Goal: Task Accomplishment & Management: Complete application form

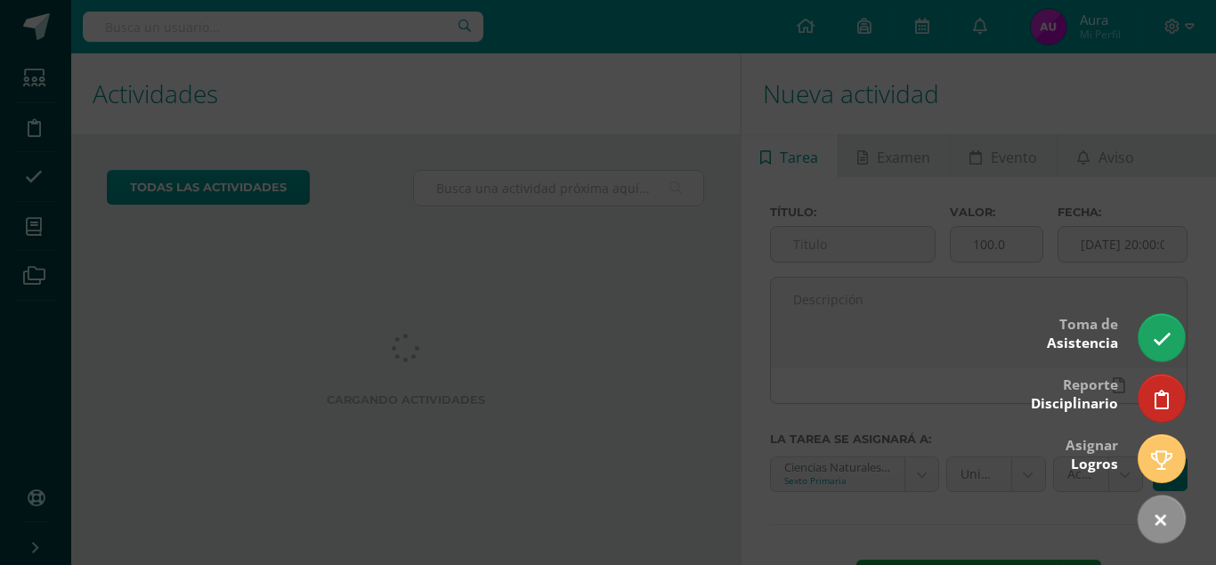
click at [1158, 347] on icon at bounding box center [1162, 339] width 19 height 19
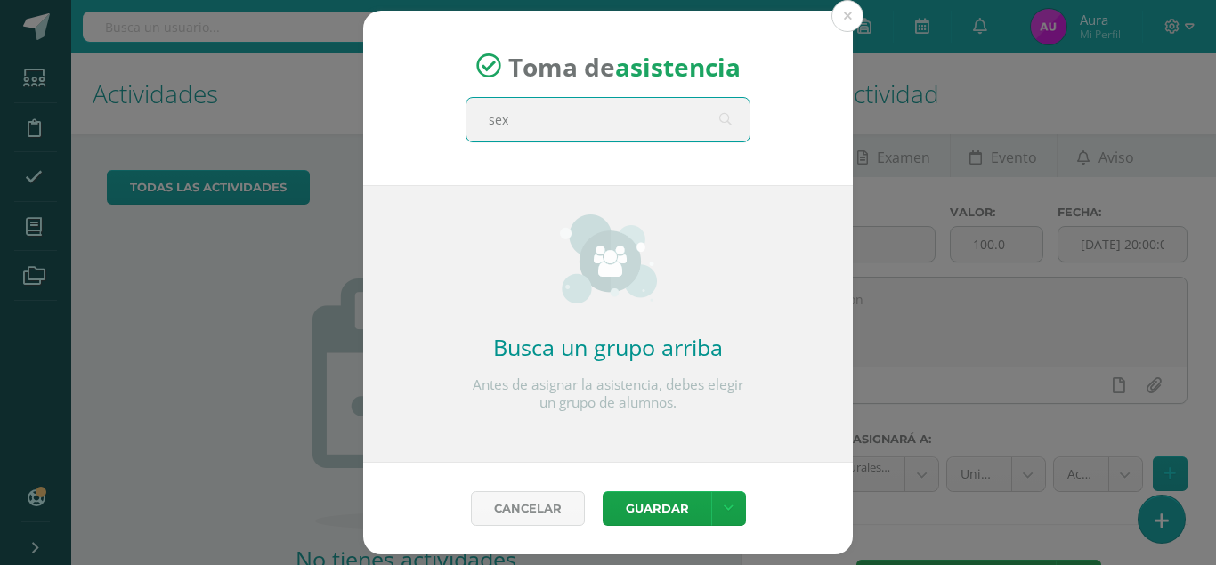
type input "sext"
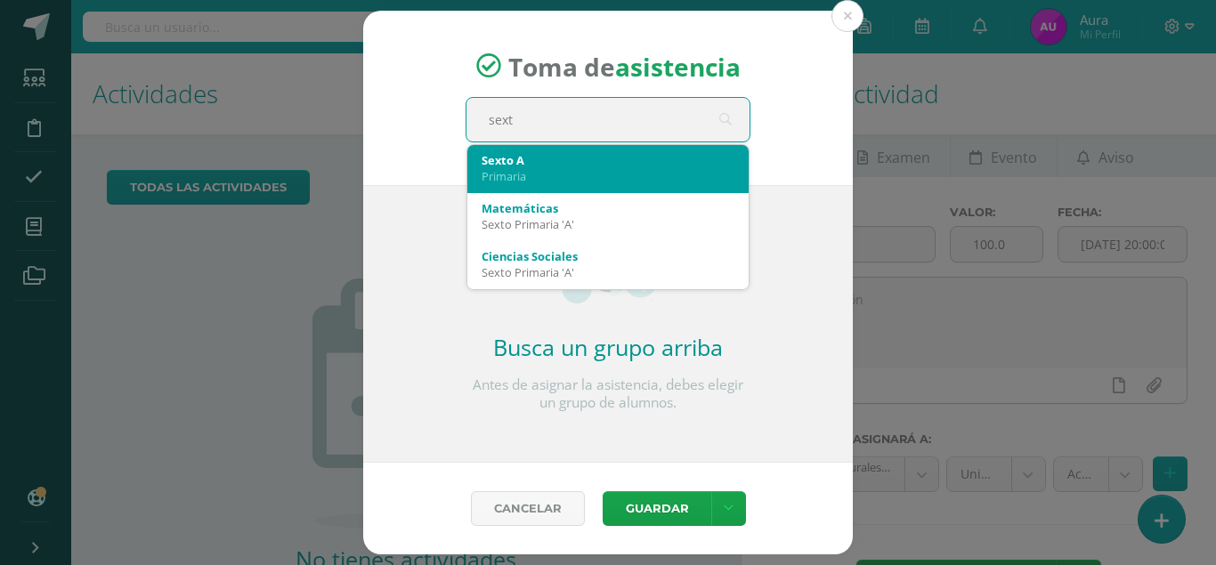
click at [572, 168] on div "Sexto A" at bounding box center [608, 160] width 253 height 16
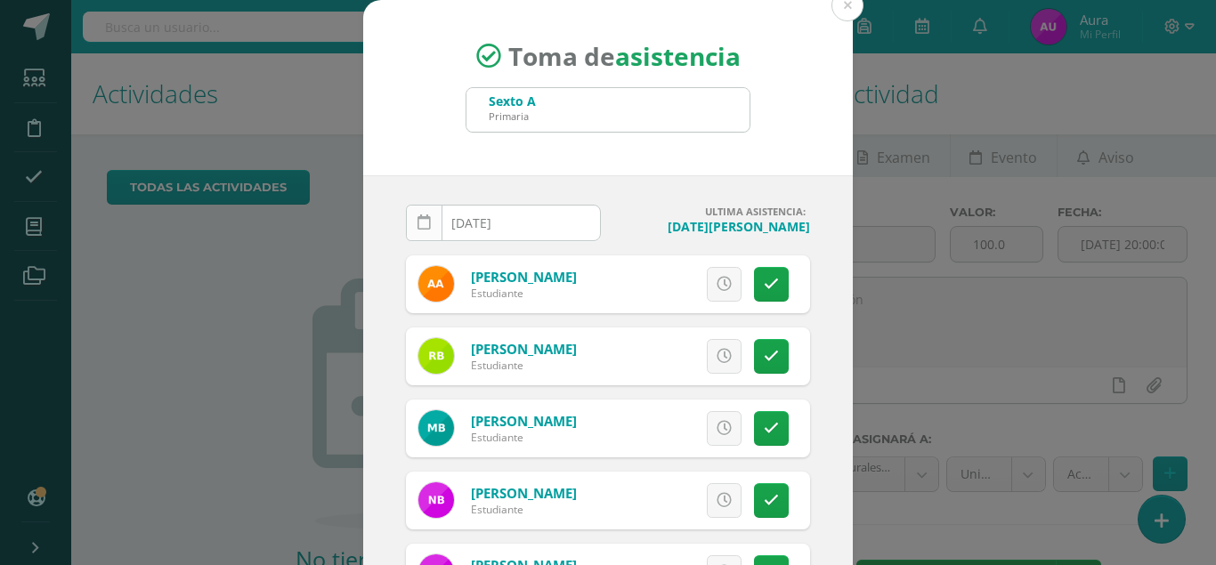
click at [427, 224] on icon at bounding box center [424, 222] width 13 height 15
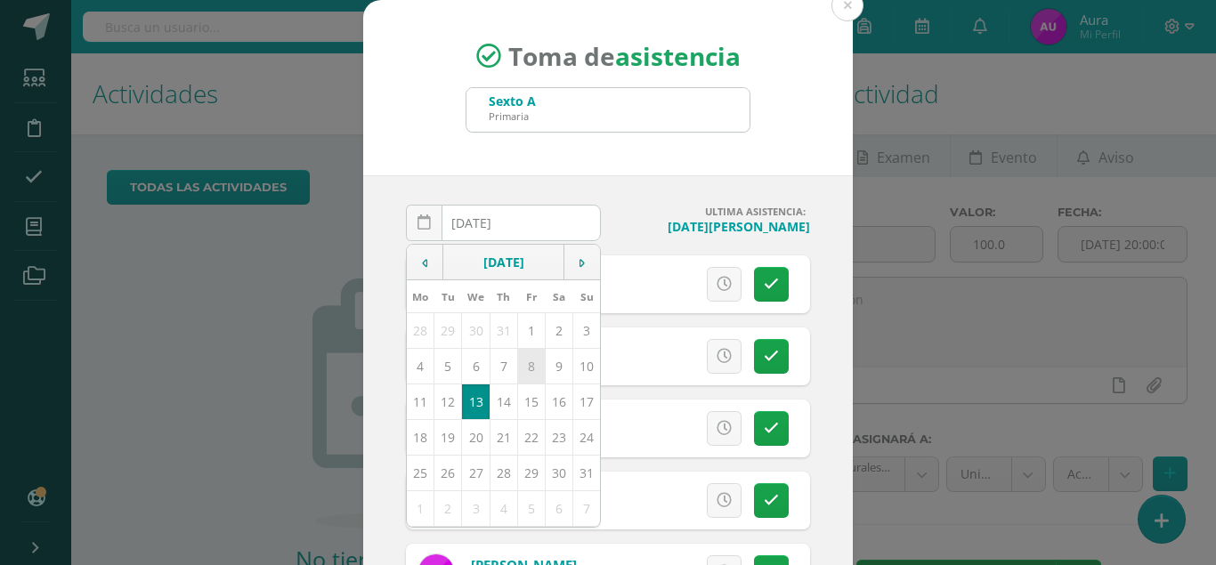
click at [526, 360] on td "8" at bounding box center [531, 366] width 28 height 36
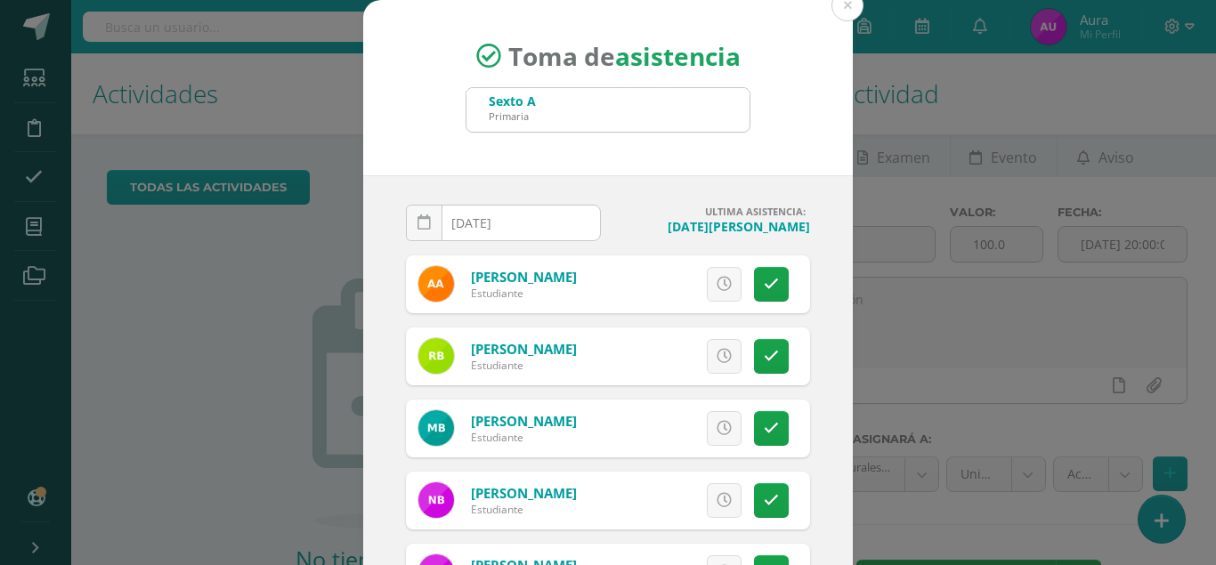
type input "2025-08-08"
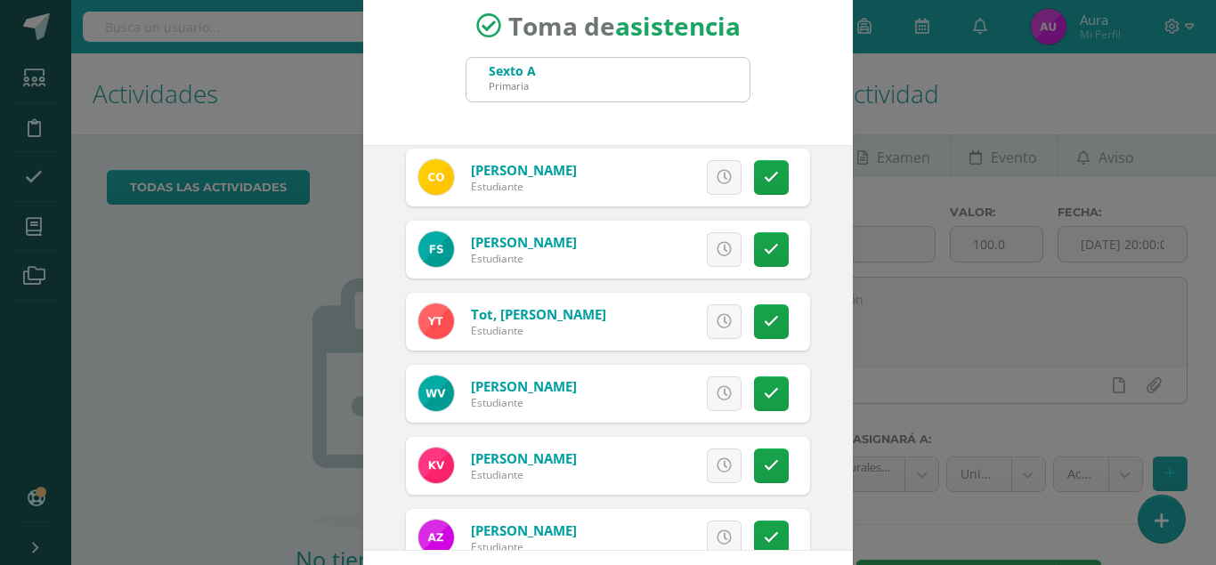
scroll to position [108, 0]
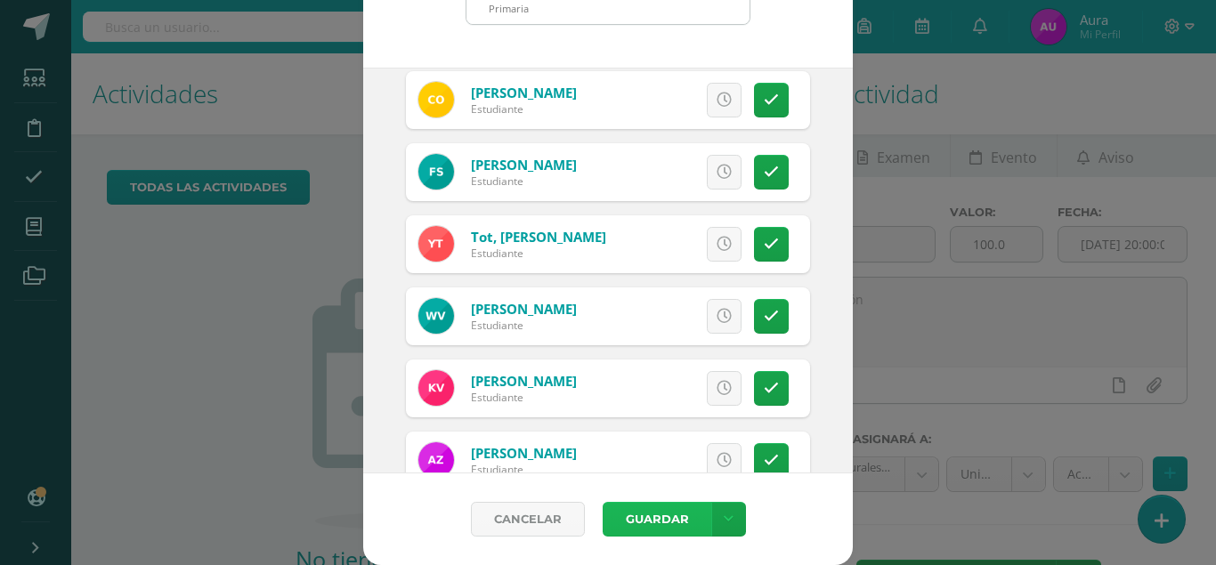
click at [653, 511] on button "Guardar" at bounding box center [657, 519] width 109 height 35
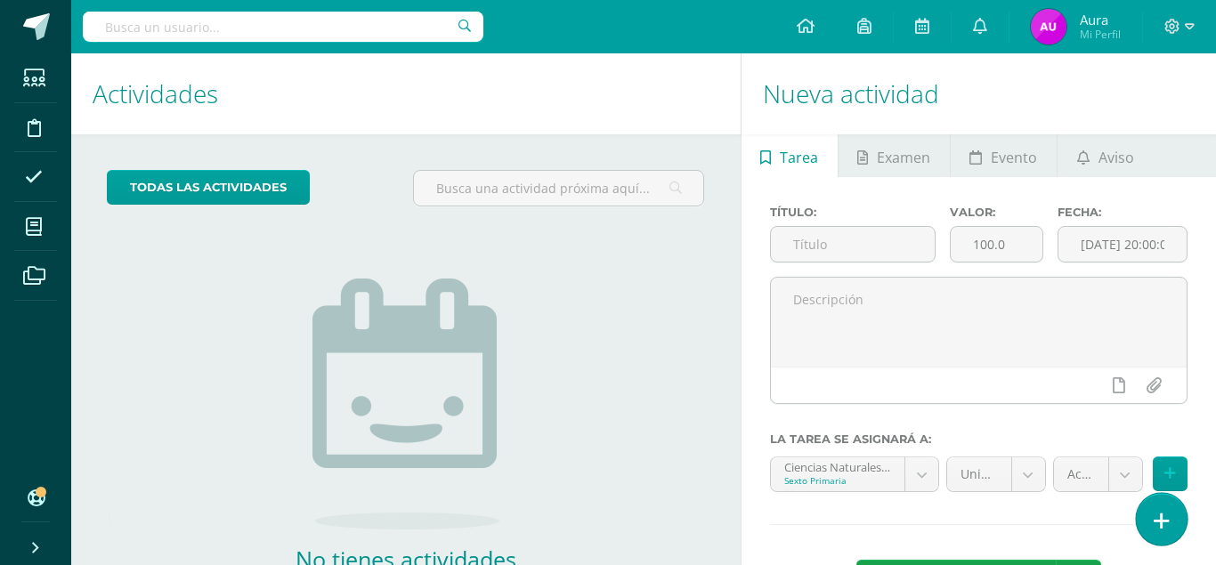
click at [1162, 514] on icon at bounding box center [1162, 521] width 16 height 20
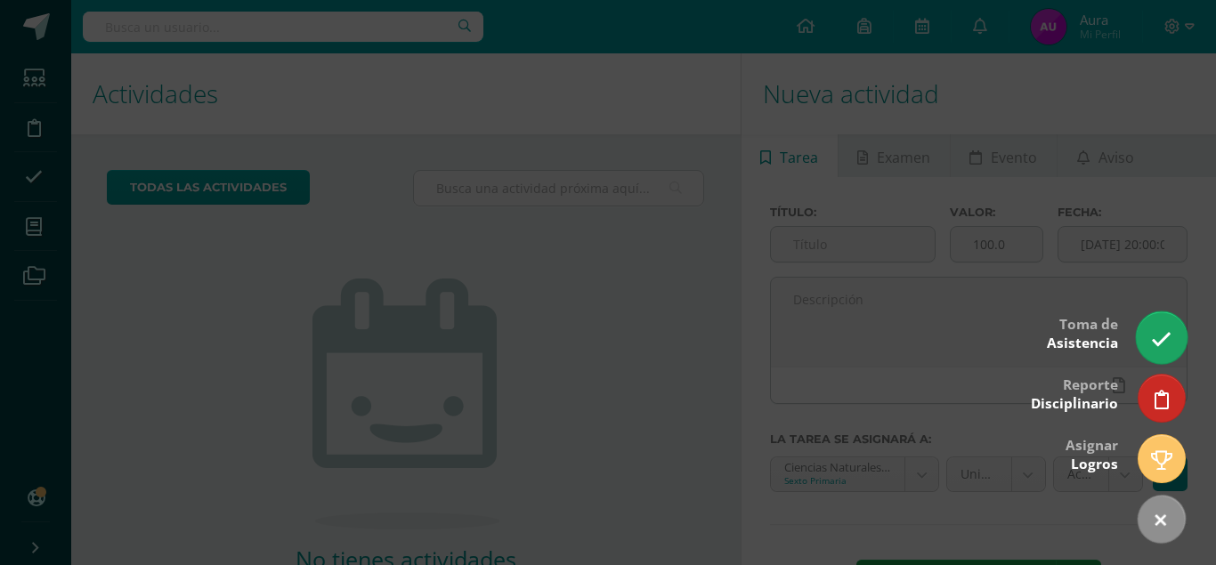
click at [1164, 321] on link at bounding box center [1161, 338] width 51 height 52
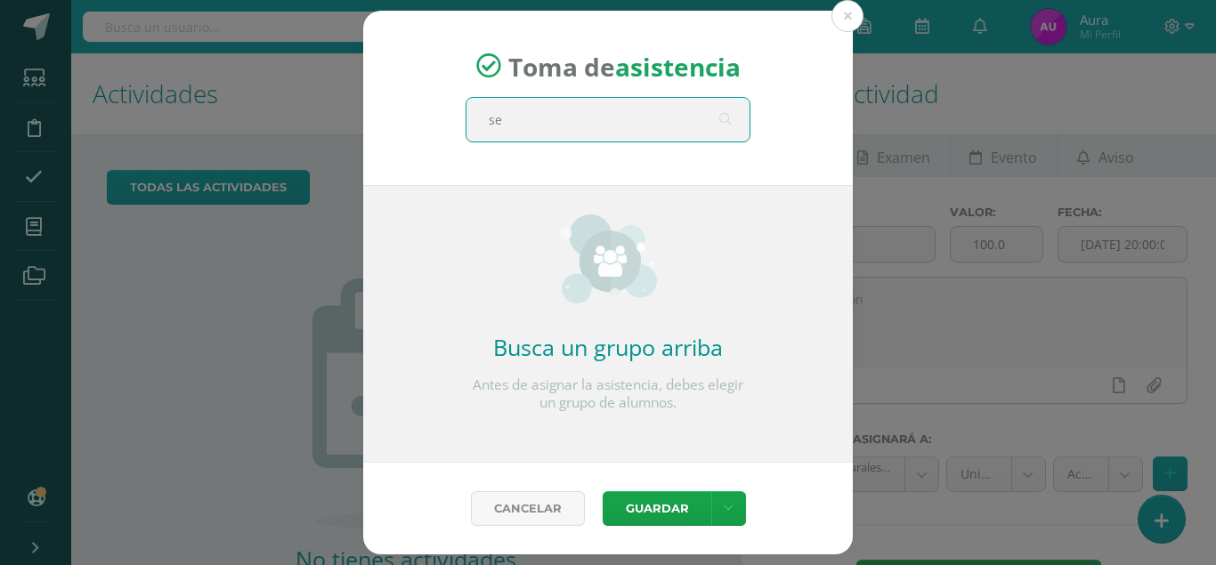
type input "sex"
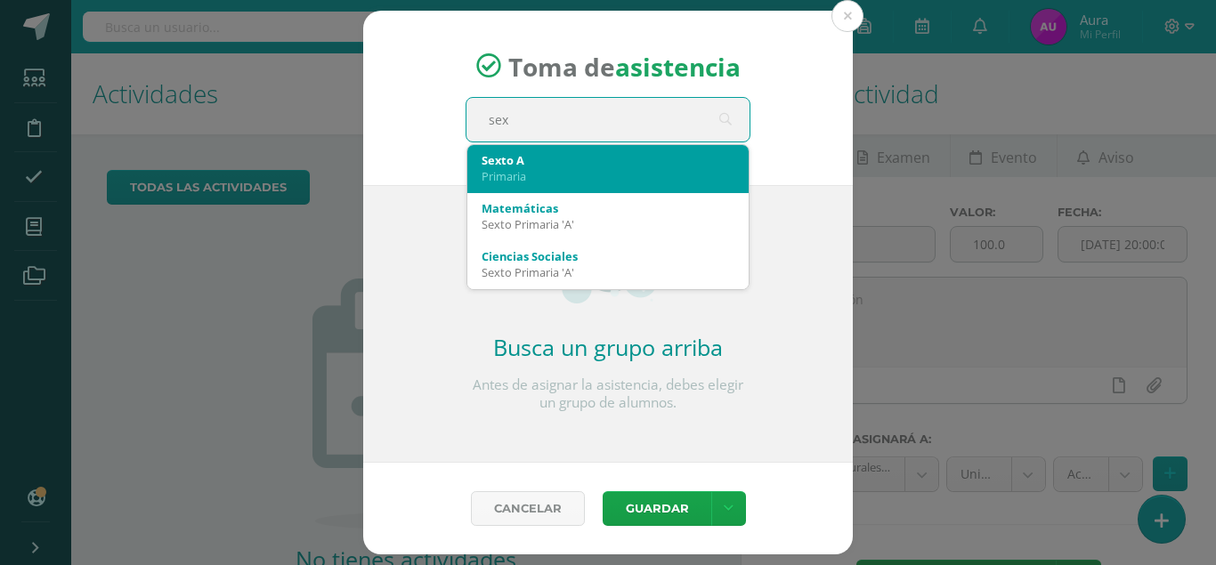
click at [634, 168] on div "Sexto A" at bounding box center [608, 160] width 253 height 16
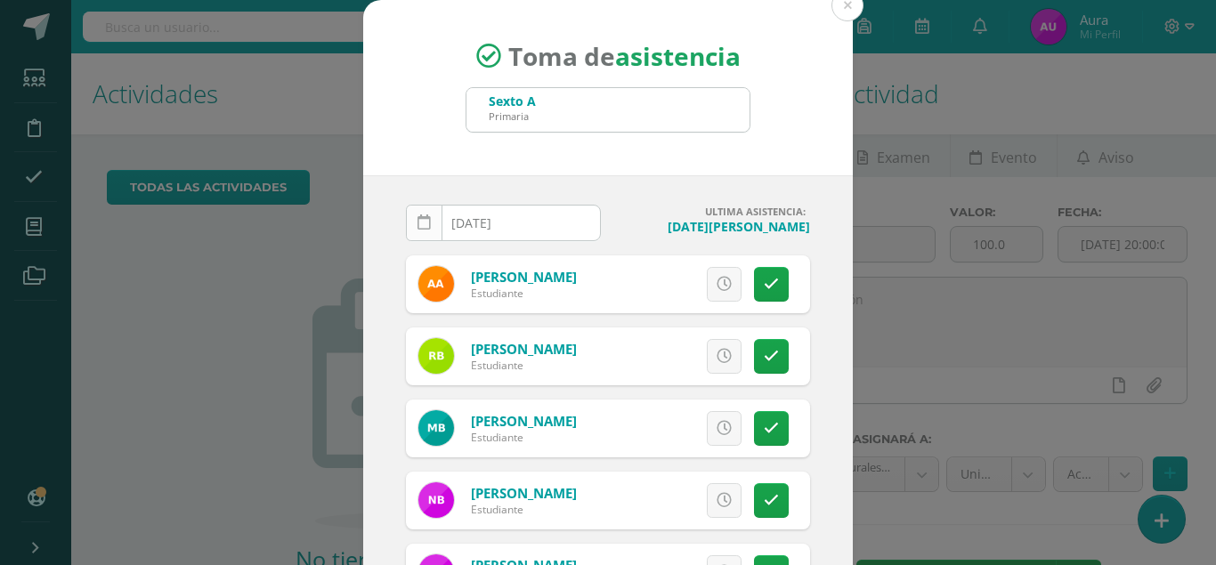
click at [423, 230] on icon at bounding box center [424, 222] width 13 height 15
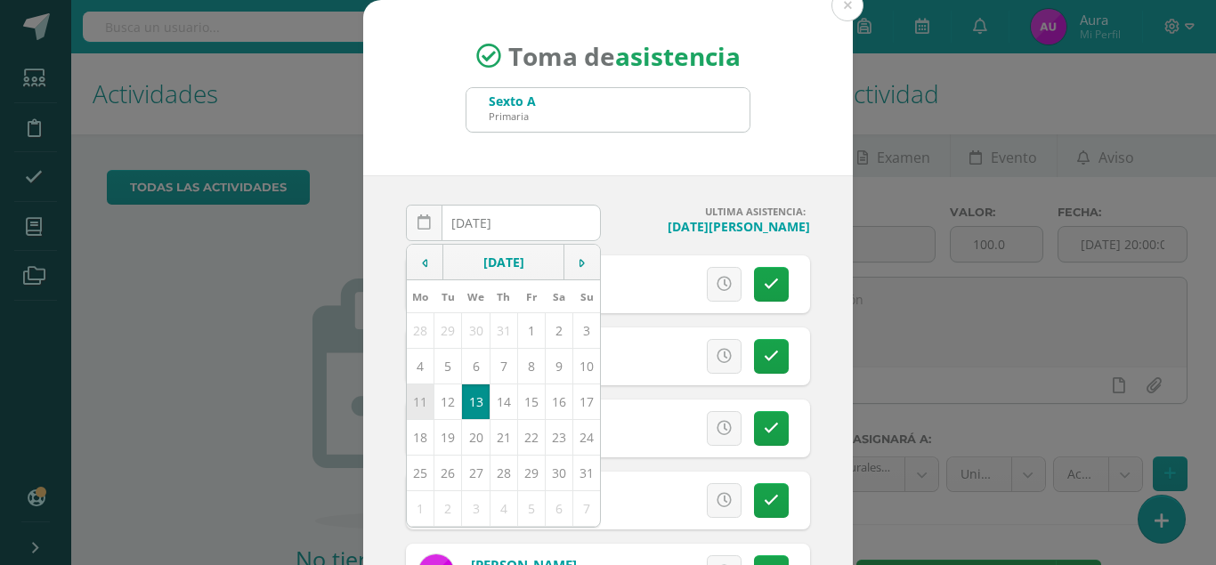
click at [421, 403] on td "11" at bounding box center [421, 402] width 28 height 36
type input "2025-08-11"
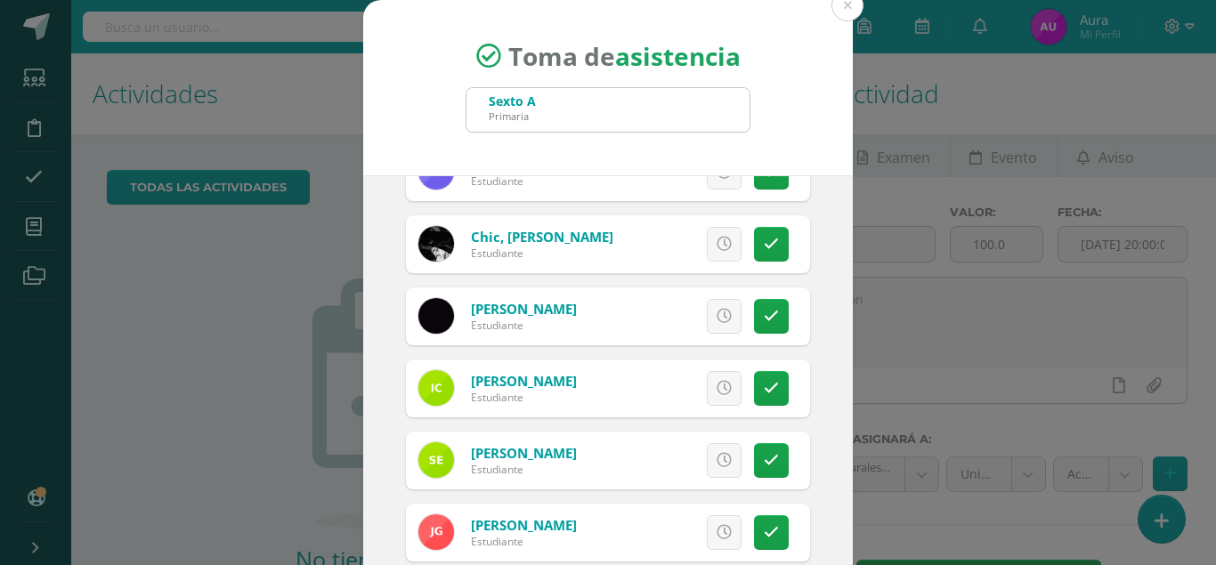
scroll to position [636, 0]
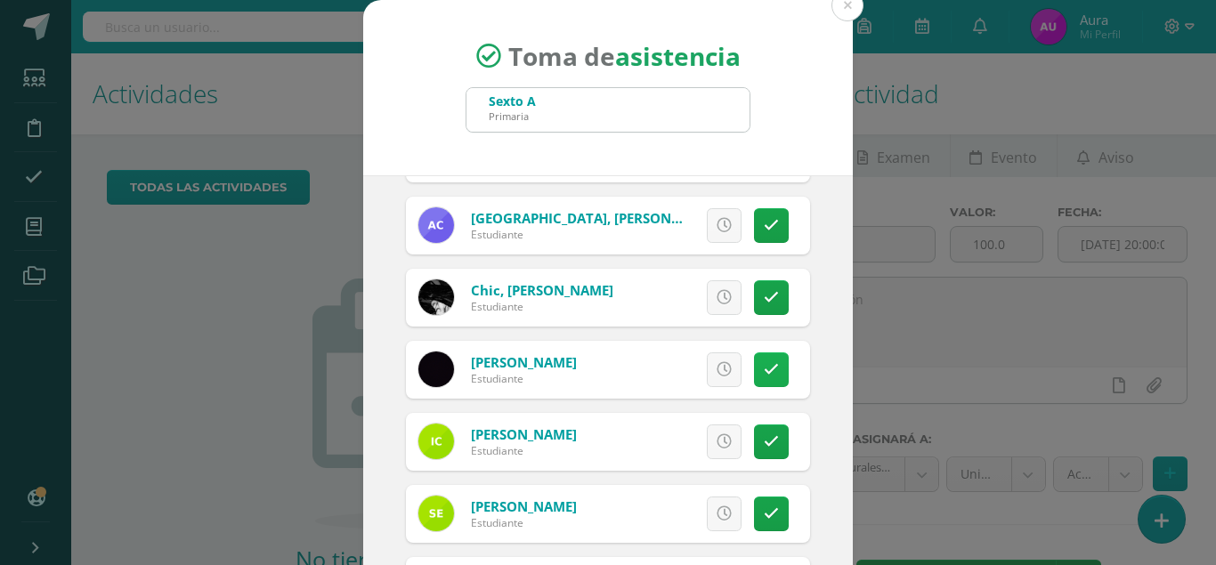
click at [774, 376] on icon at bounding box center [771, 369] width 15 height 15
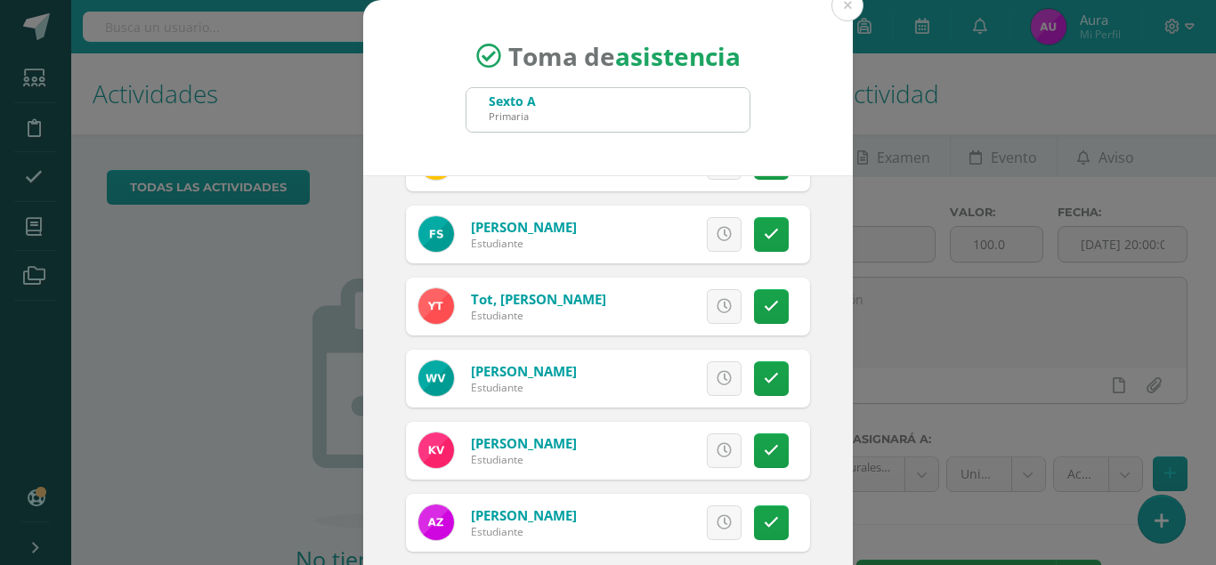
scroll to position [108, 0]
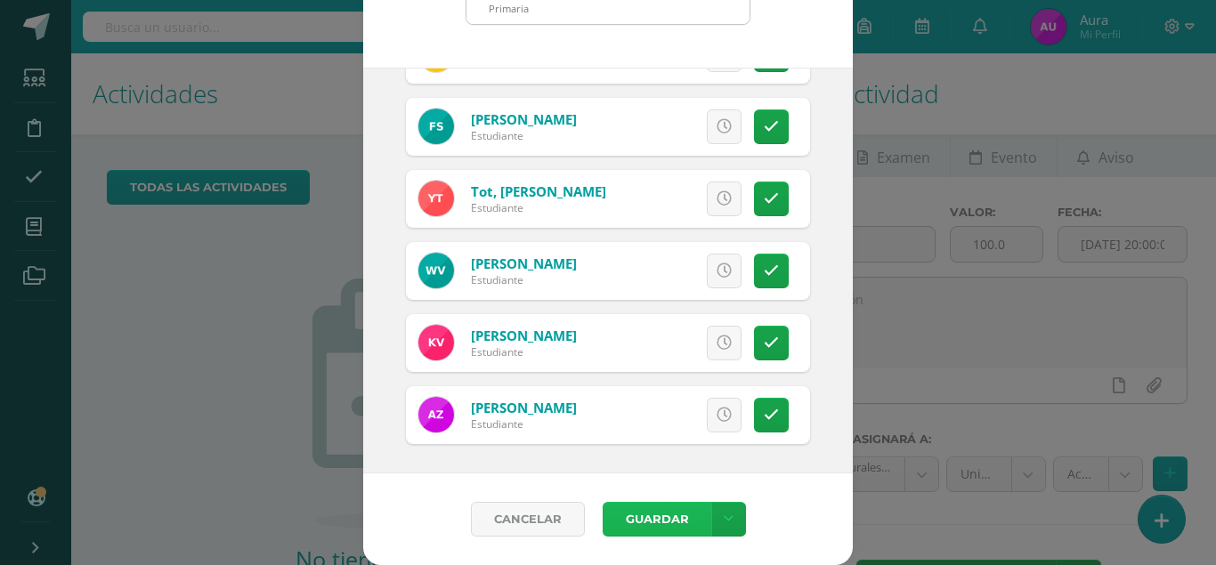
click at [657, 519] on button "Guardar" at bounding box center [657, 519] width 109 height 35
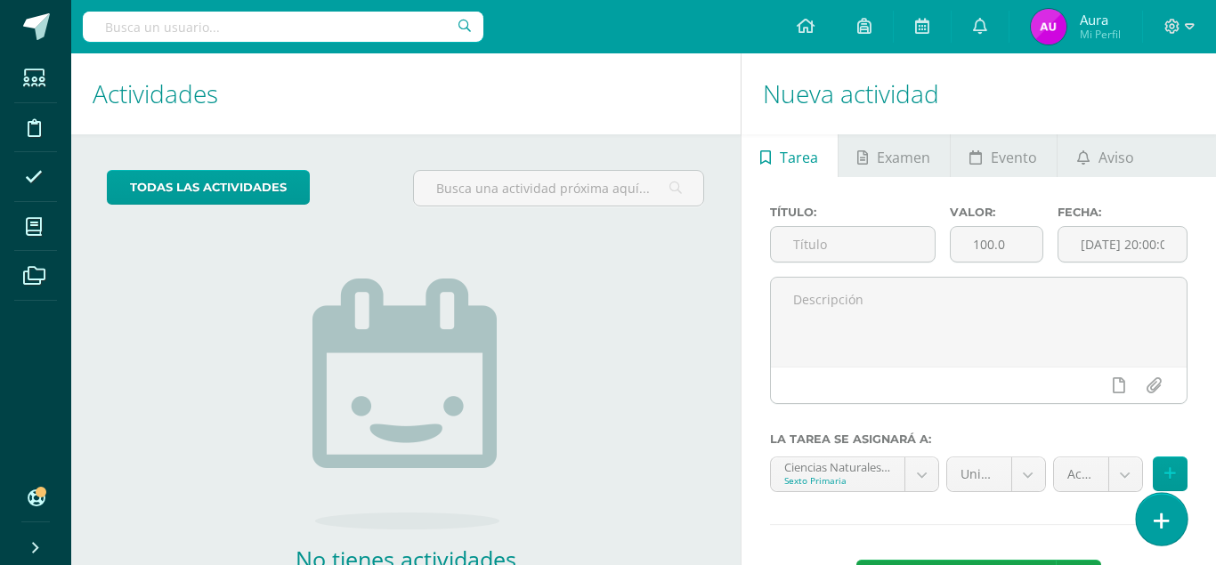
click at [1154, 527] on link at bounding box center [1161, 519] width 51 height 52
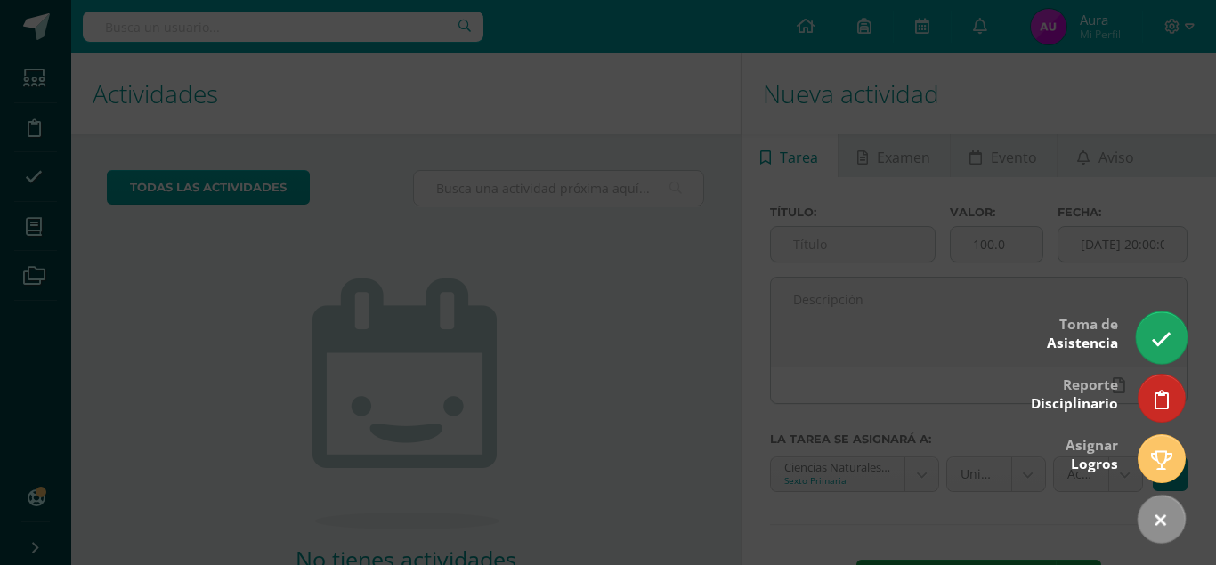
click at [1158, 341] on icon at bounding box center [1161, 339] width 20 height 20
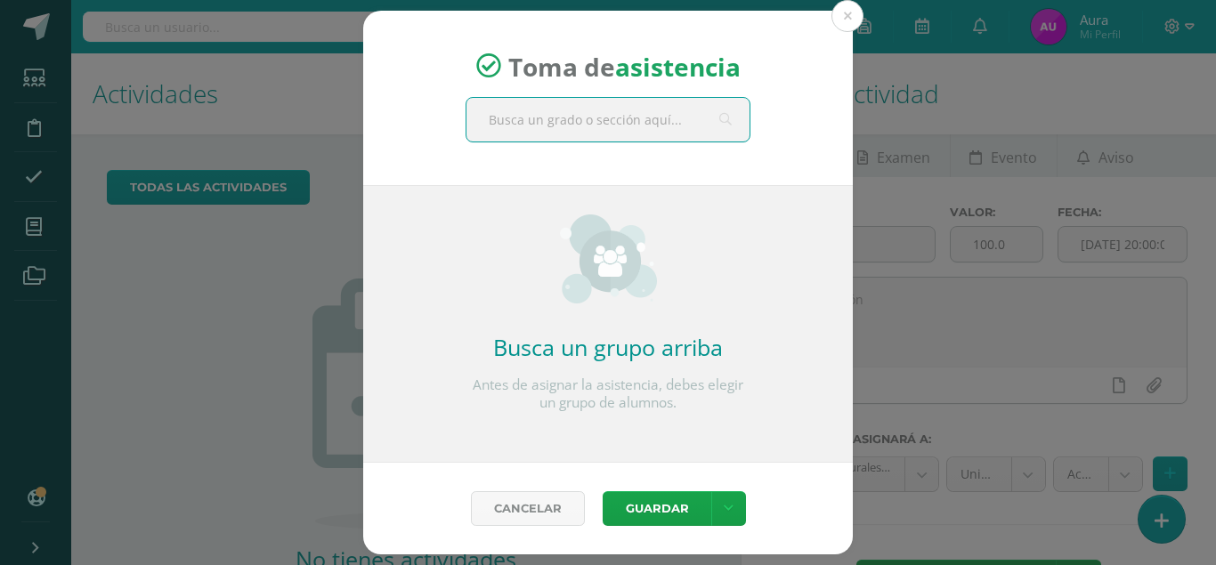
click at [606, 113] on input "text" at bounding box center [608, 120] width 283 height 44
type input "sex"
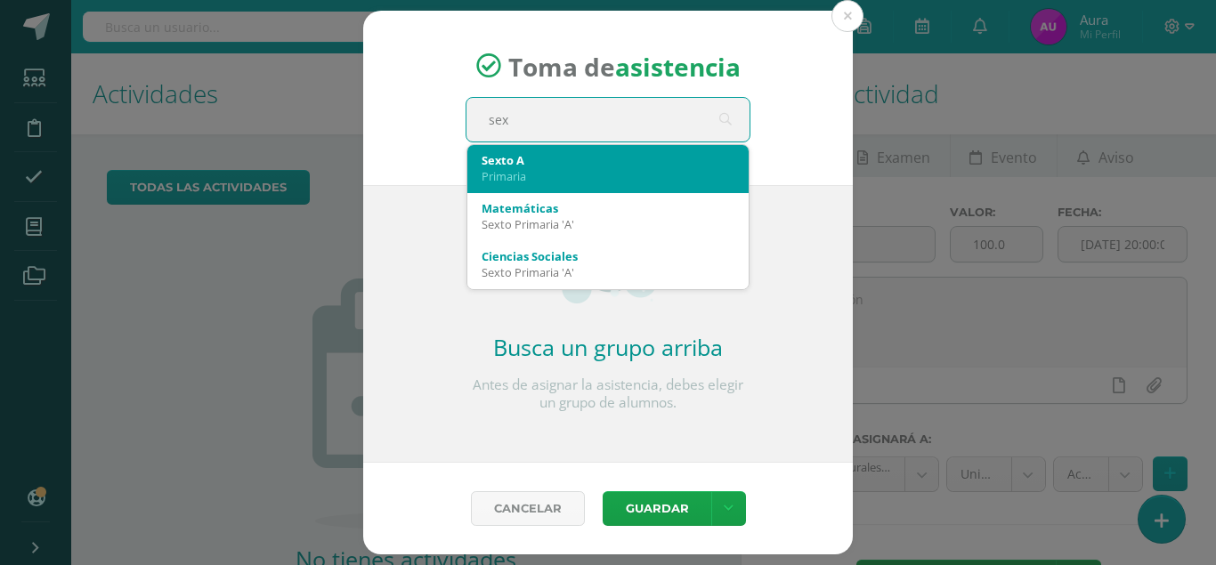
click at [542, 161] on div "Sexto A" at bounding box center [608, 160] width 253 height 16
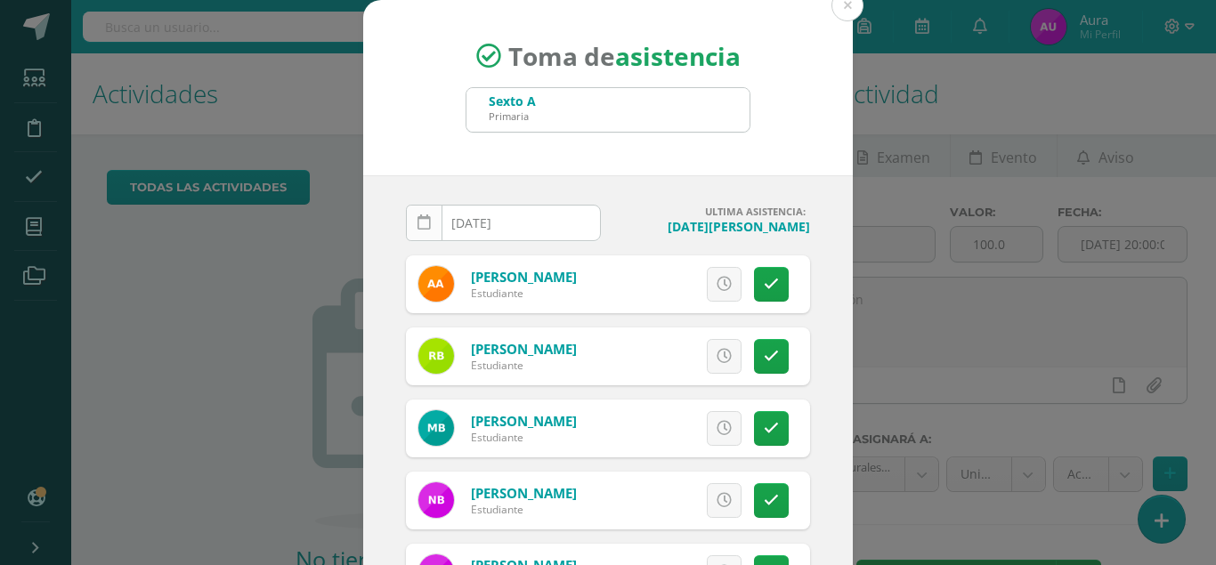
click at [429, 229] on link at bounding box center [424, 223] width 37 height 37
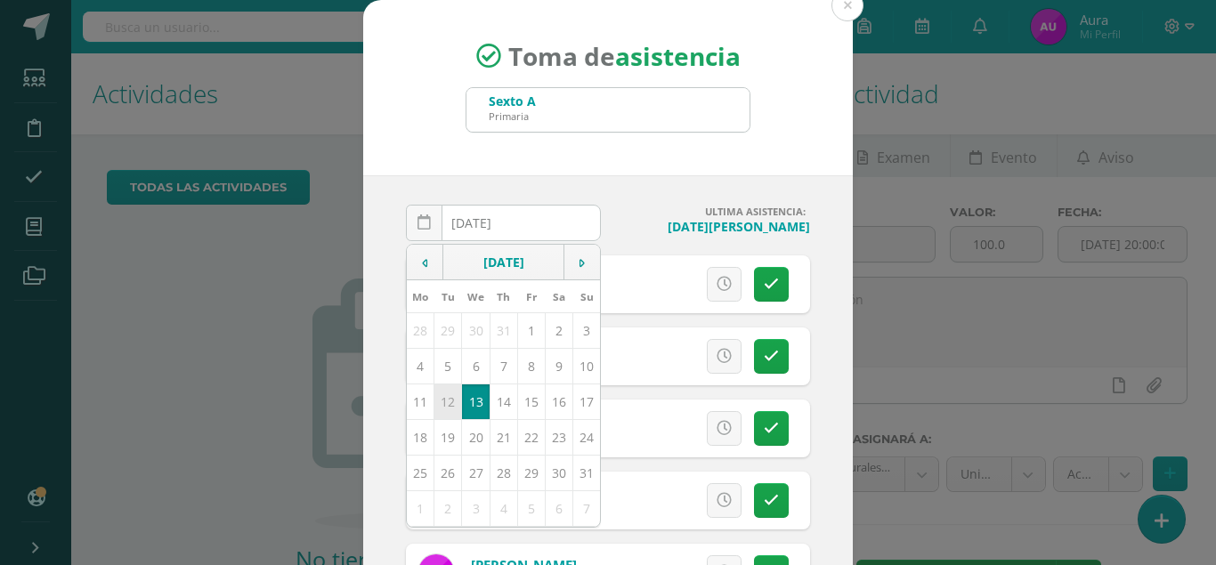
click at [440, 410] on td "12" at bounding box center [449, 402] width 28 height 36
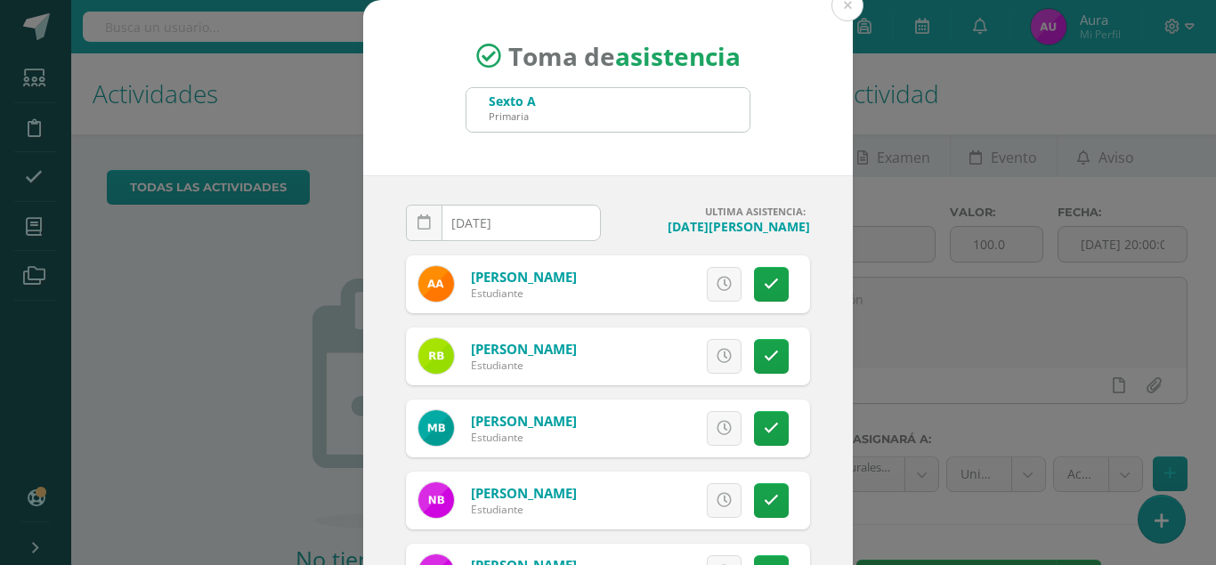
type input "2025-08-12"
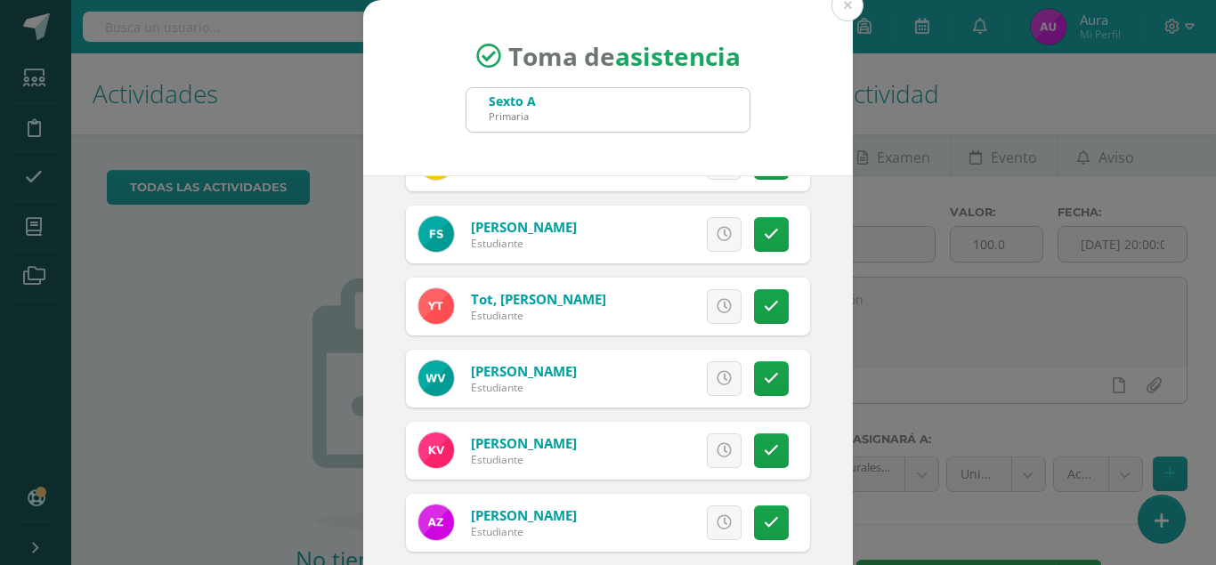
scroll to position [108, 0]
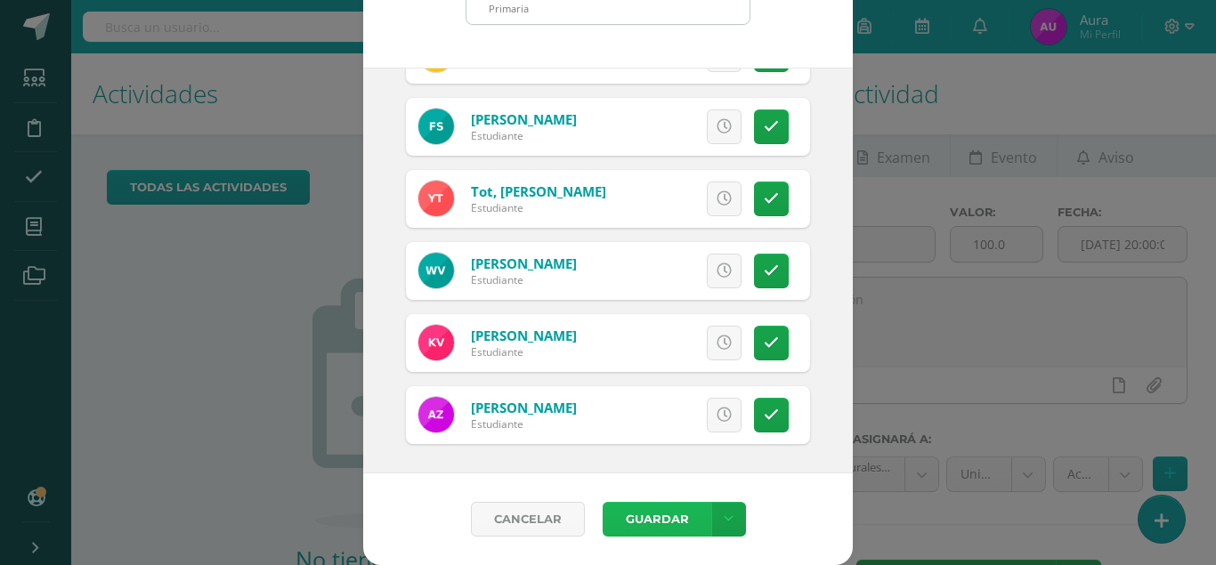
click at [652, 520] on button "Guardar" at bounding box center [657, 519] width 109 height 35
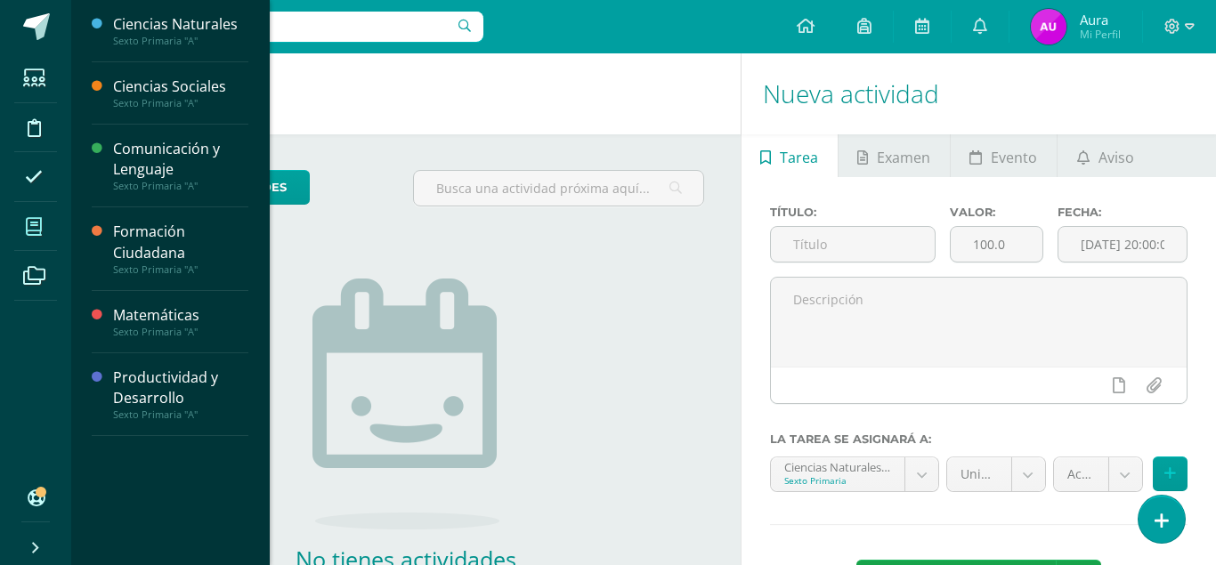
click at [39, 229] on icon at bounding box center [34, 227] width 16 height 18
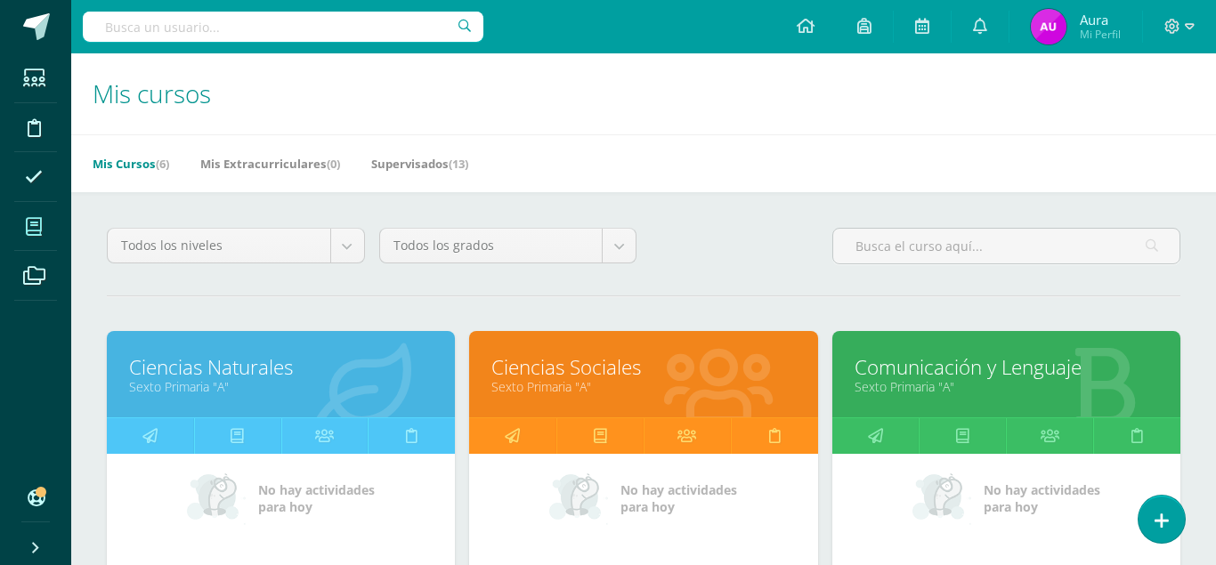
click at [929, 354] on link "Comunicación y Lenguaje" at bounding box center [1007, 368] width 304 height 28
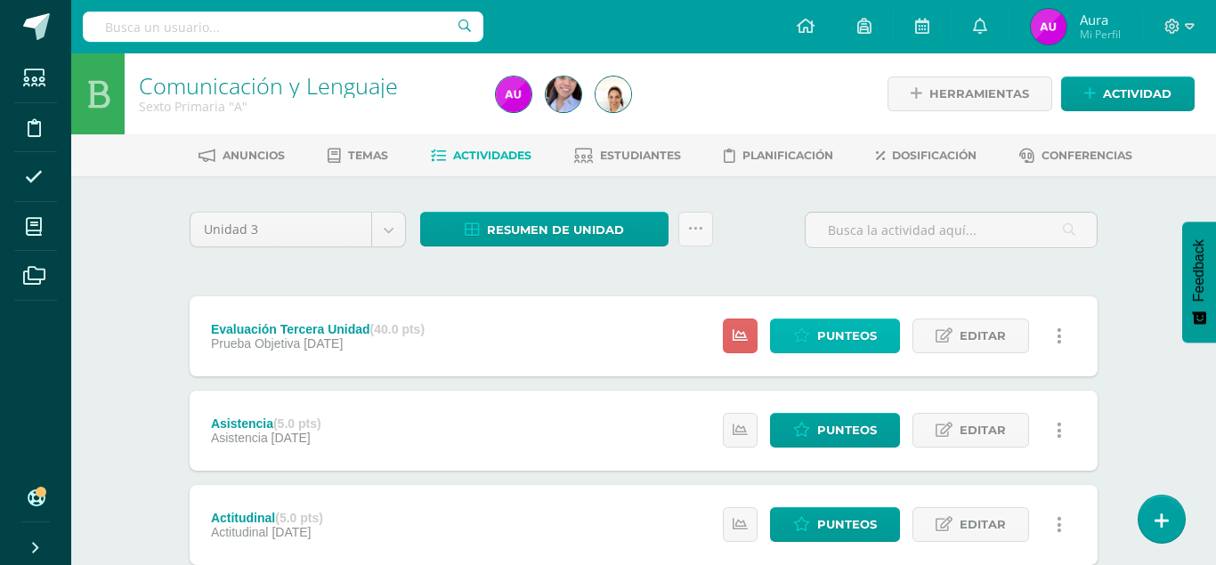
click at [821, 320] on span "Punteos" at bounding box center [847, 336] width 60 height 33
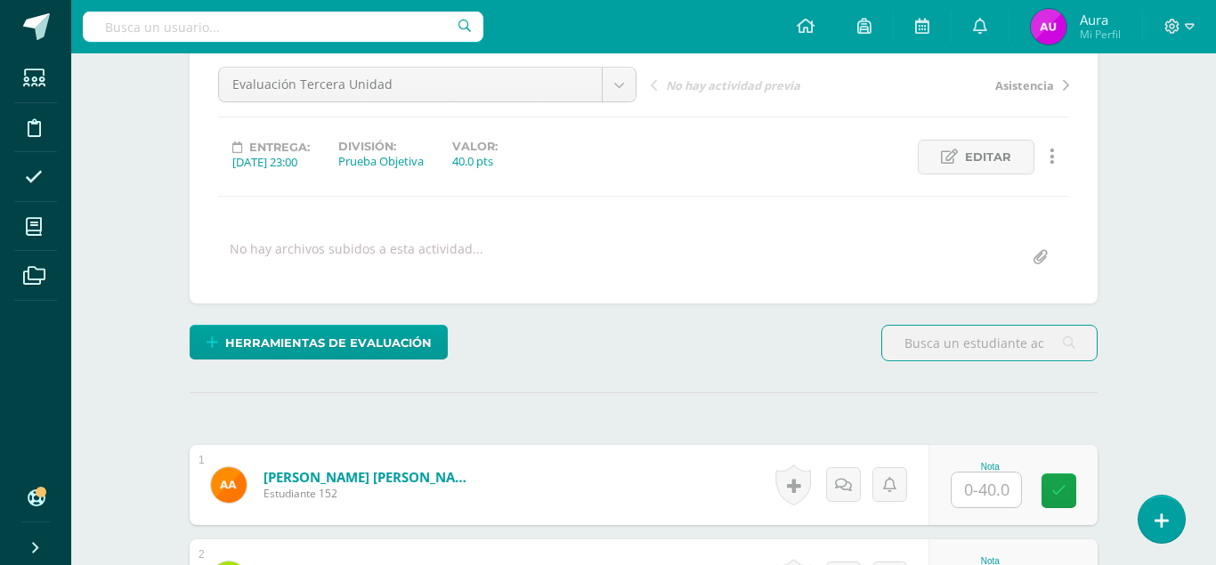
scroll to position [368, 0]
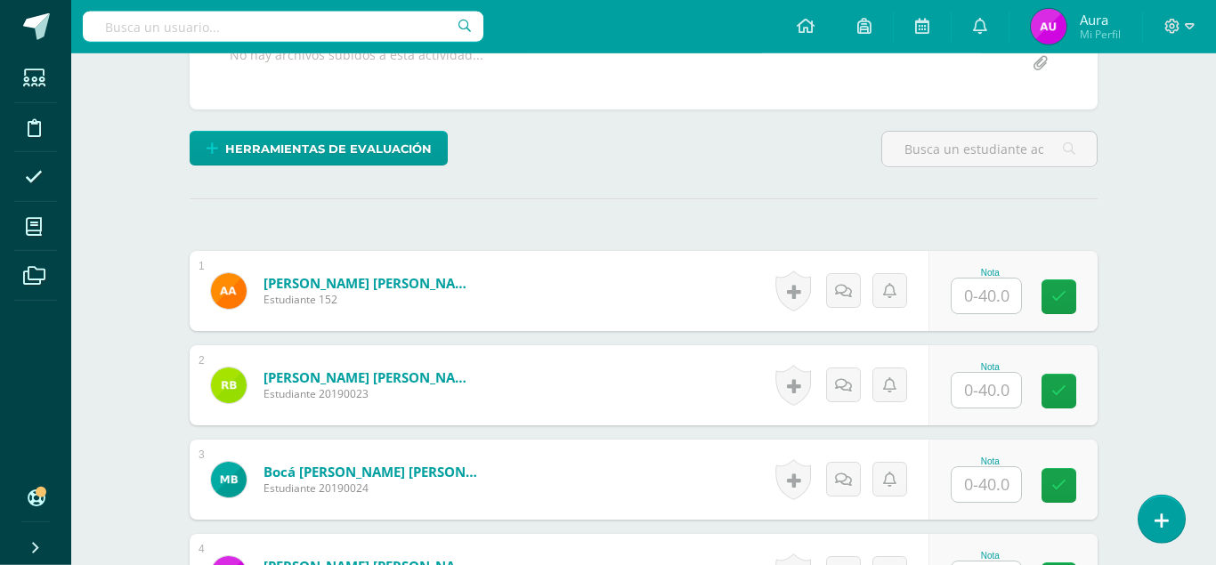
click at [987, 279] on input "text" at bounding box center [986, 296] width 69 height 35
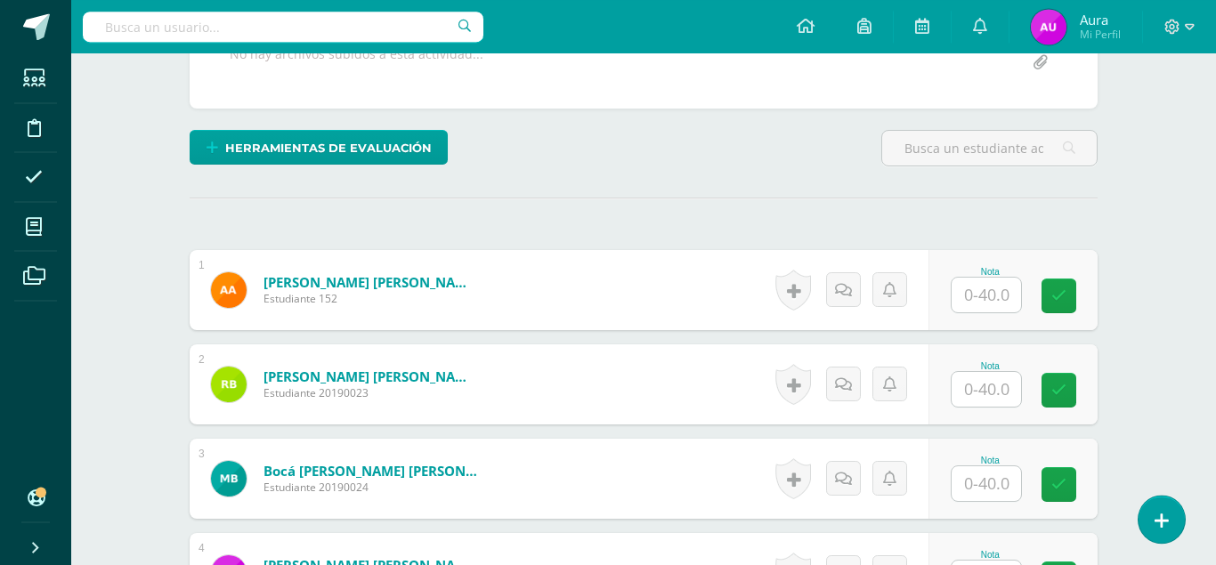
scroll to position [370, 0]
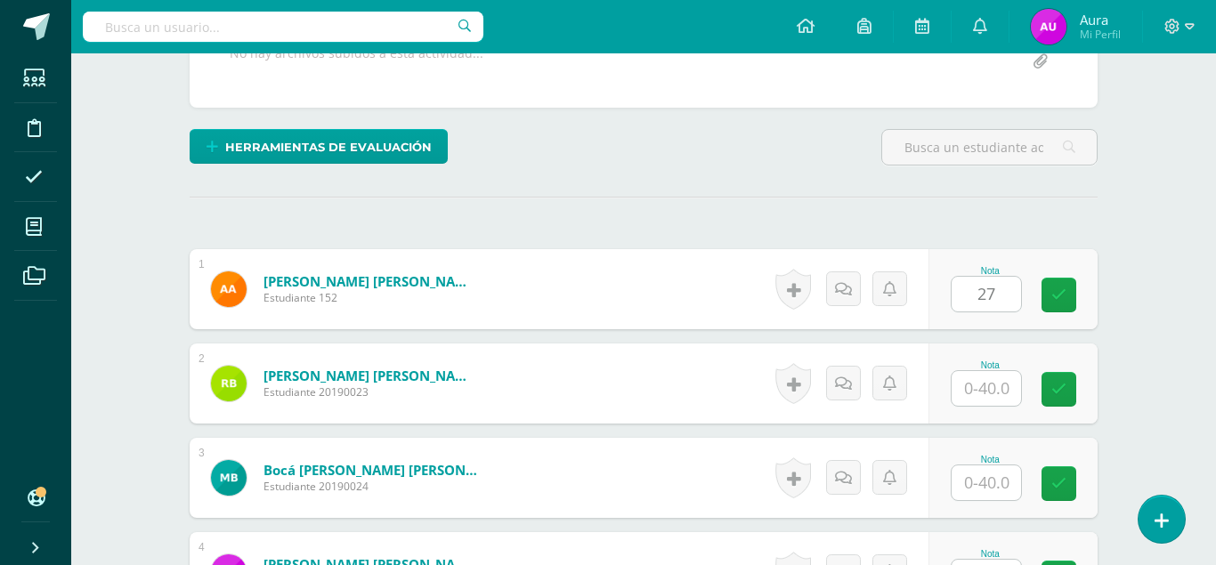
type input "27"
type input "31"
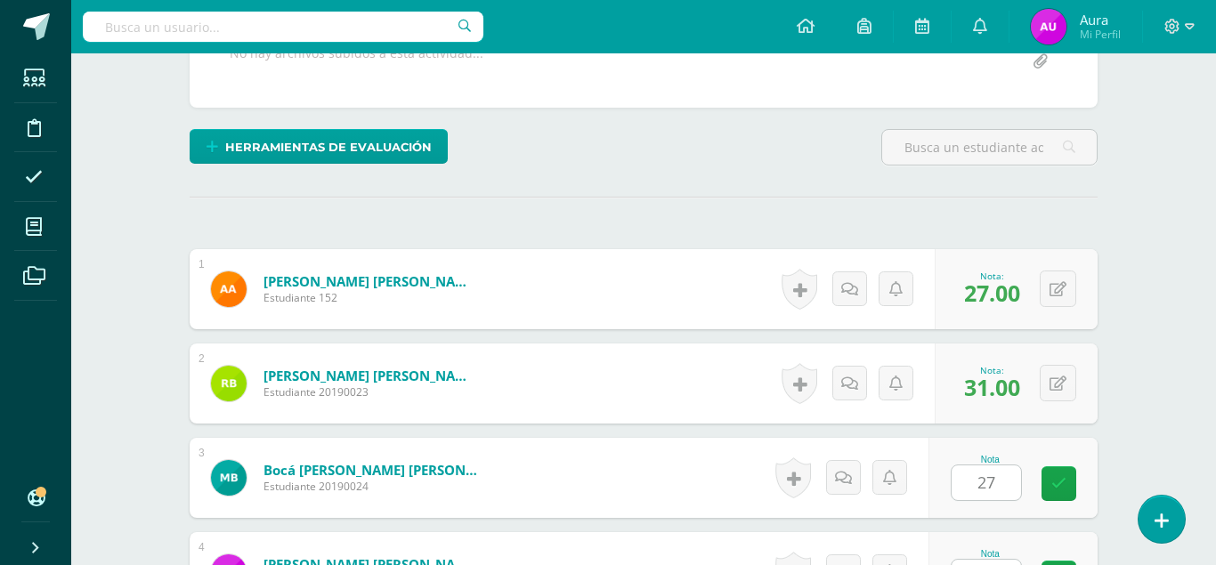
type input "27"
type input "34"
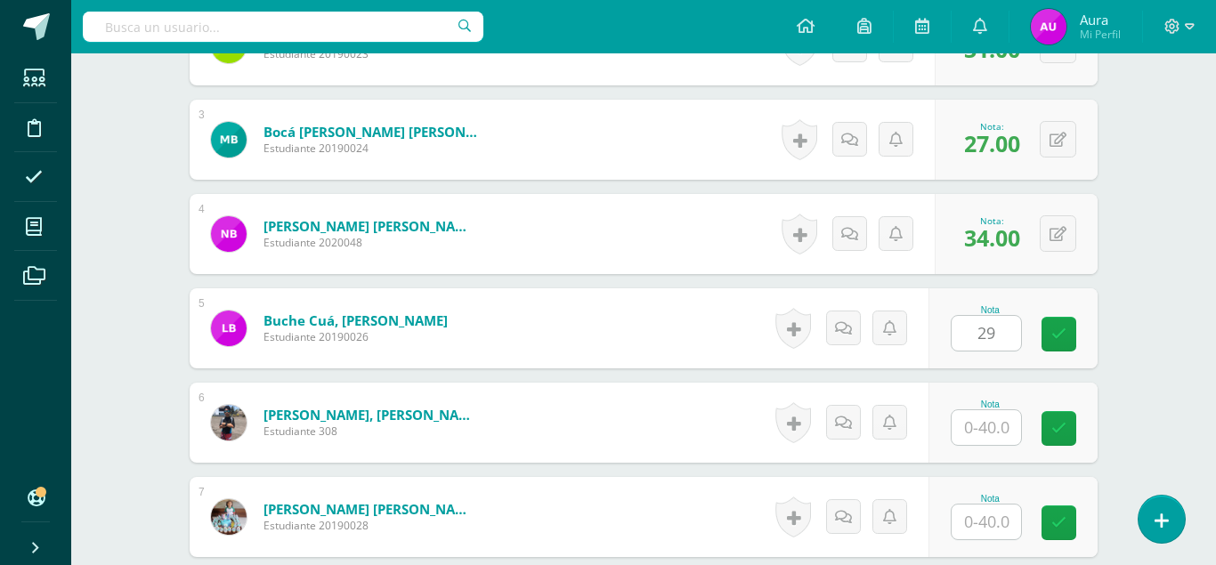
type input "29"
type input "23"
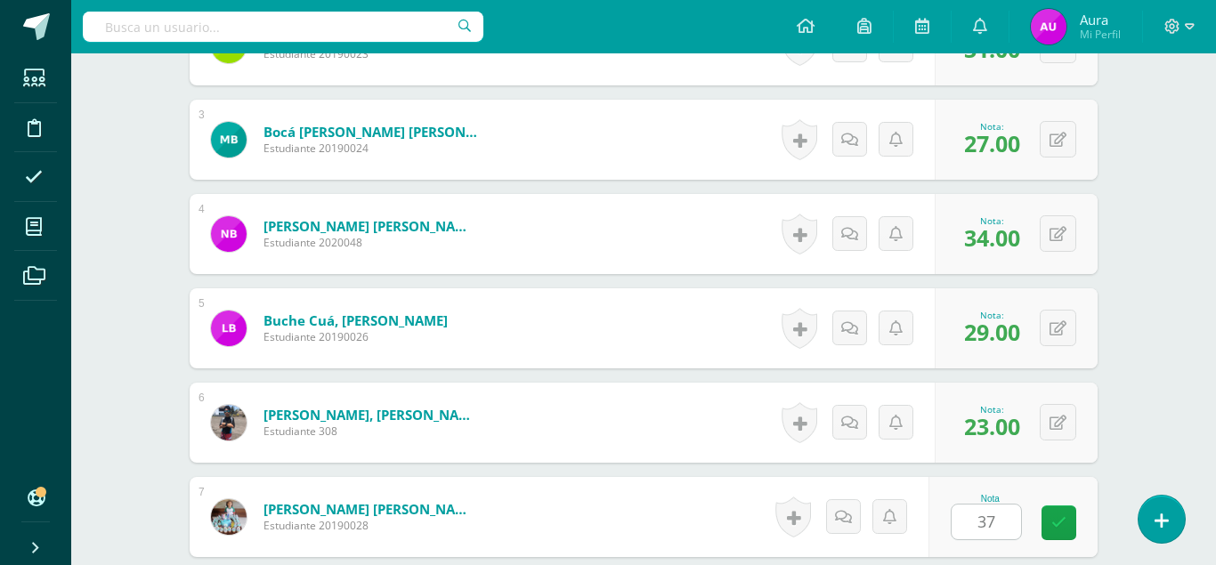
type input "37"
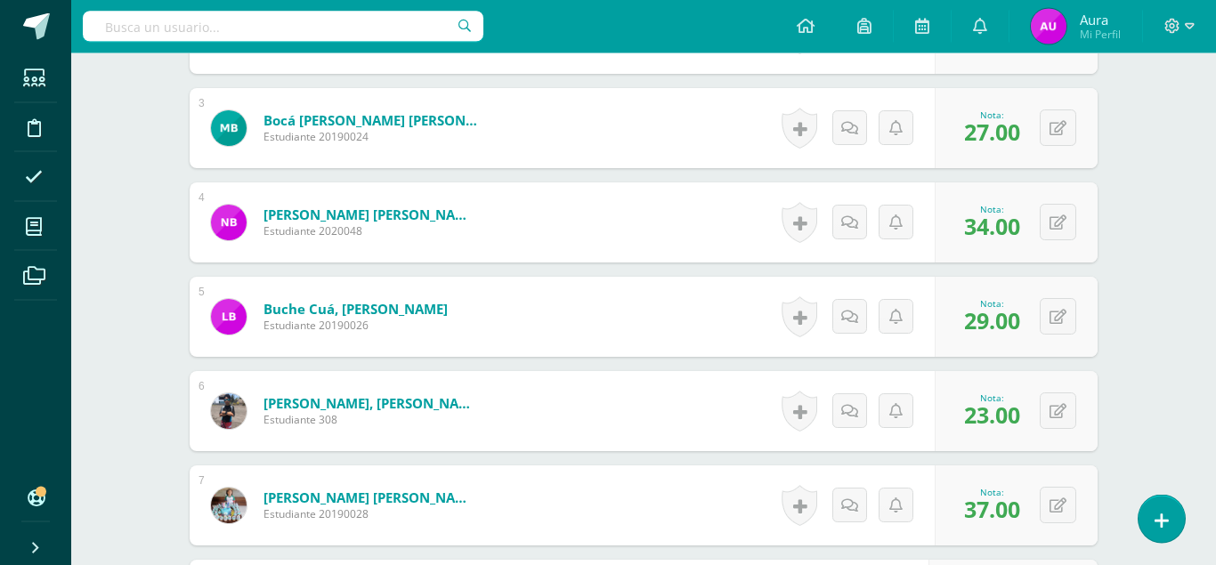
type input "23"
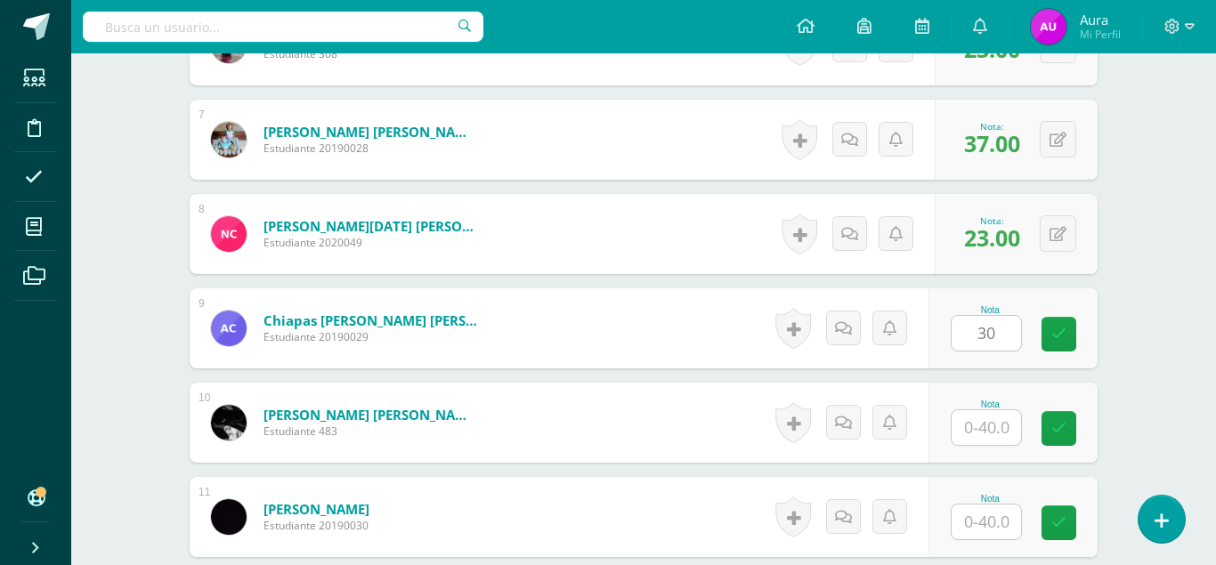
type input "30"
type input "33"
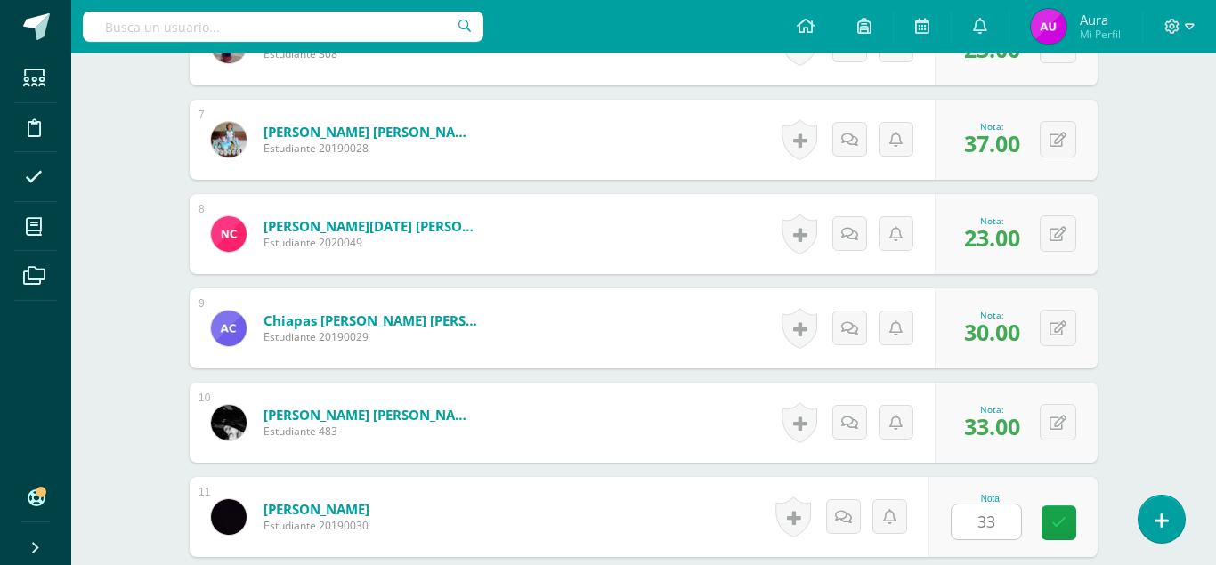
type input "33"
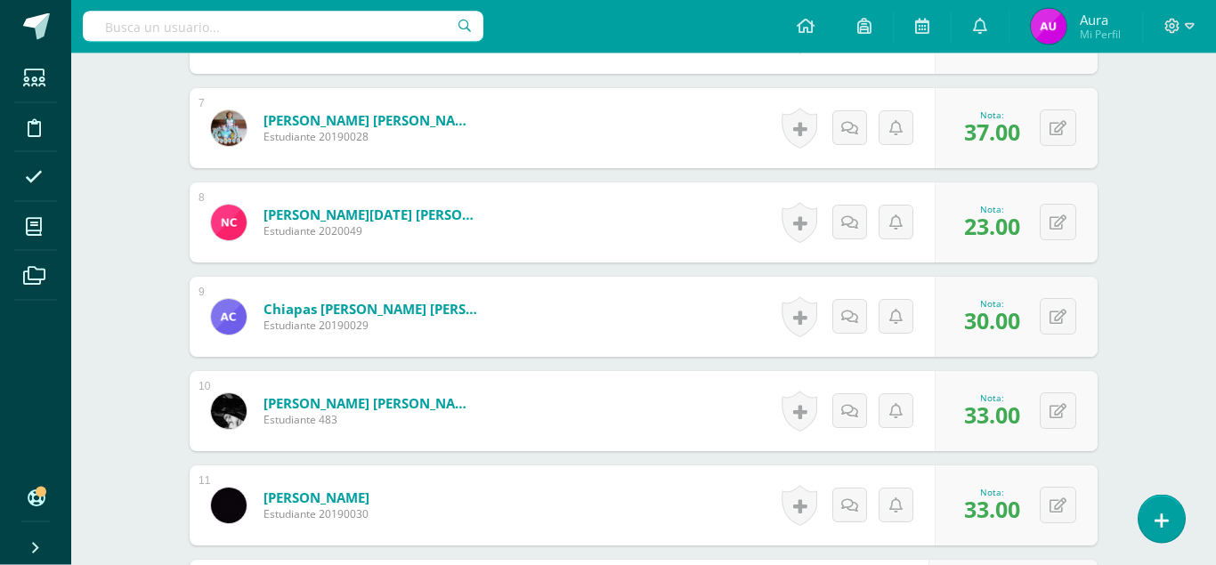
type input "31"
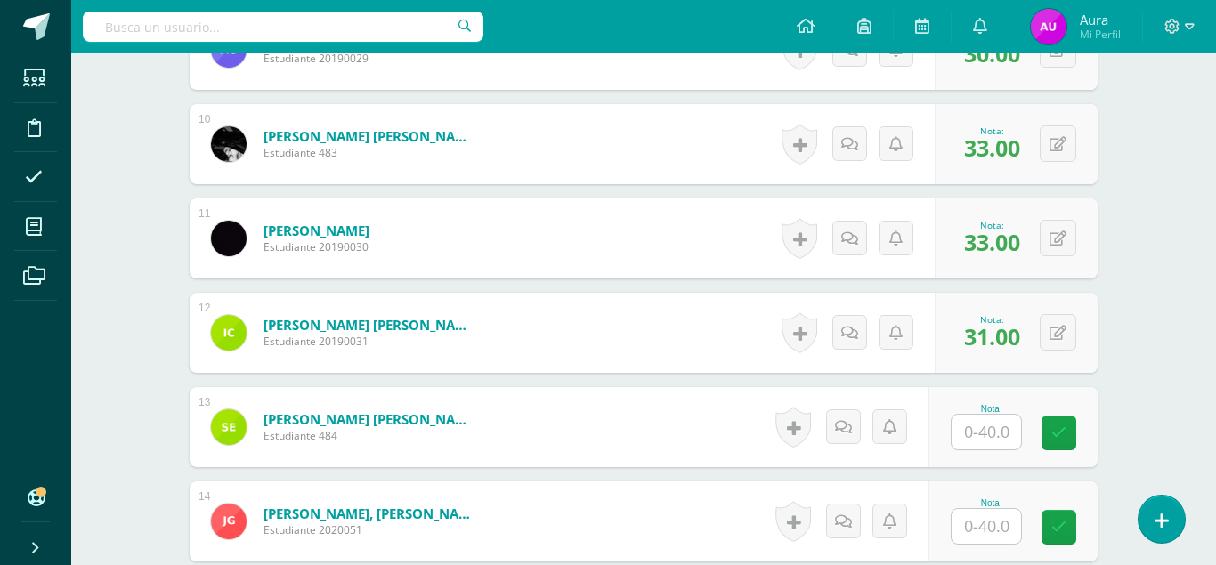
scroll to position [1411, 0]
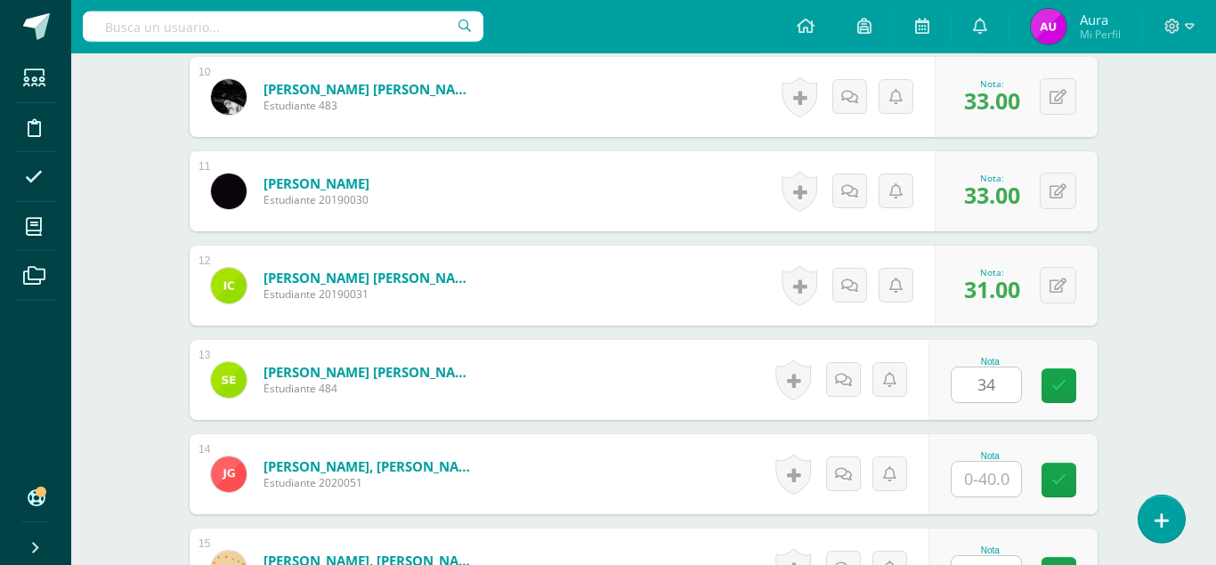
type input "34"
type input "24"
type input "30"
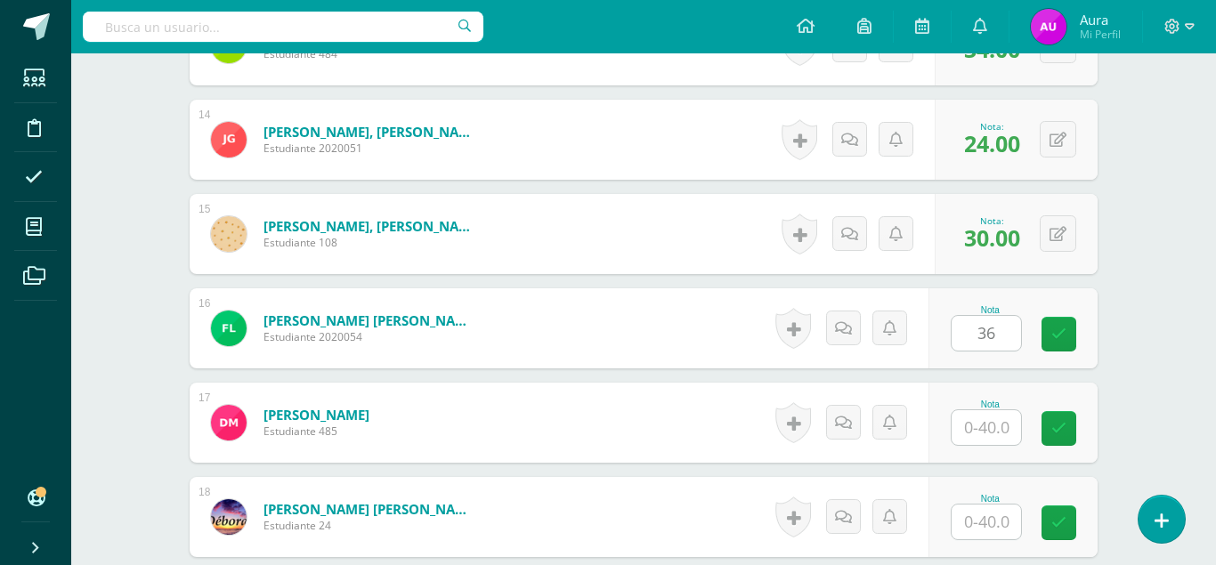
type input "36"
type input "33"
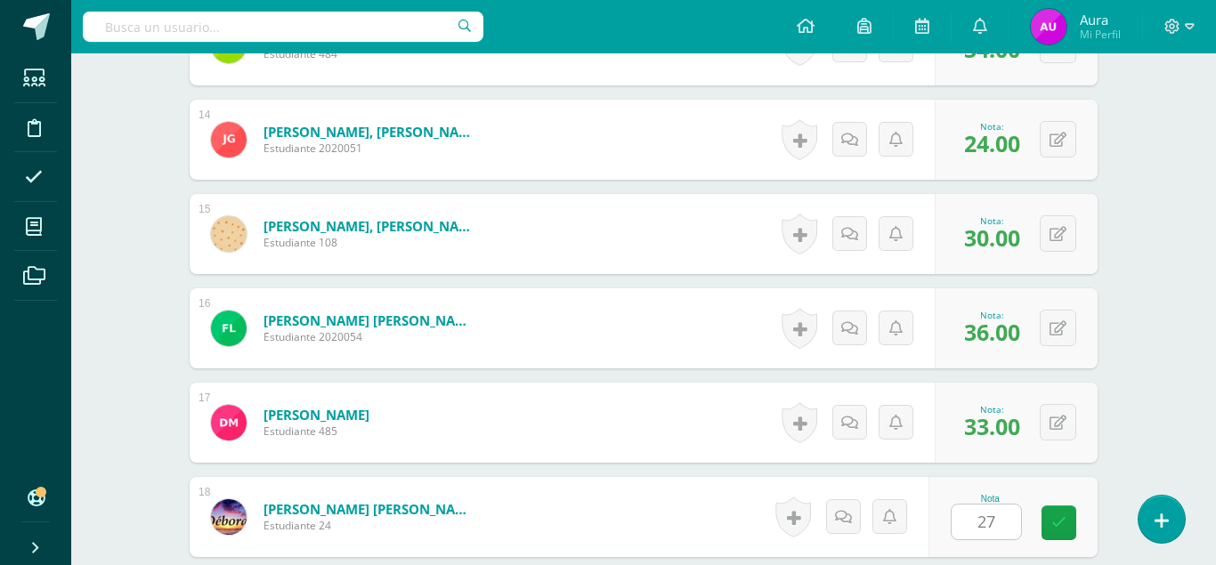
type input "27"
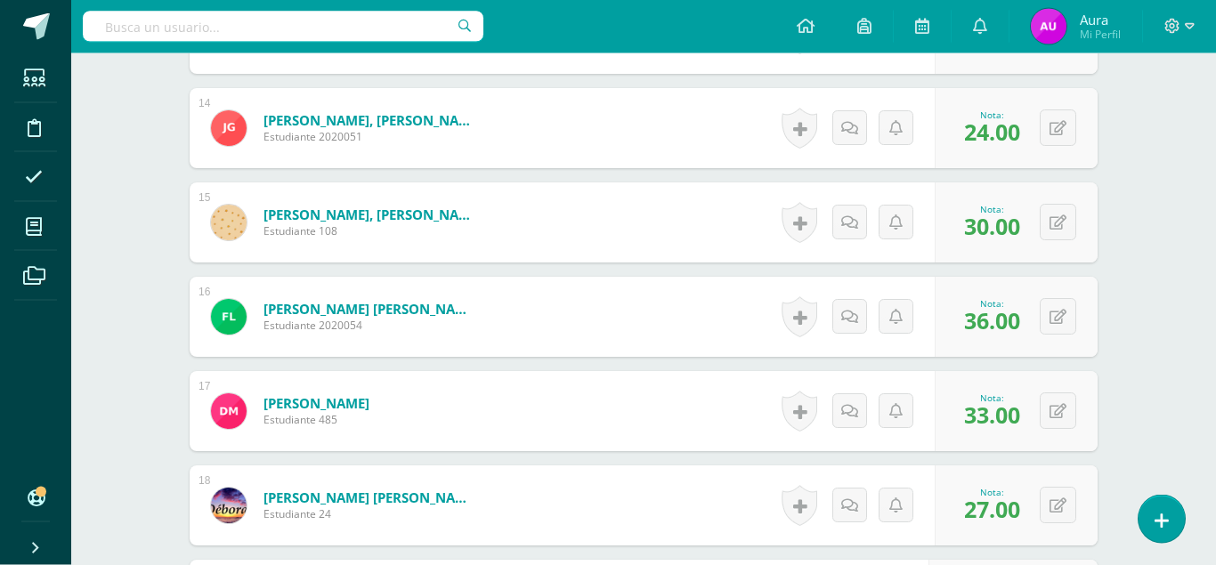
type input "30"
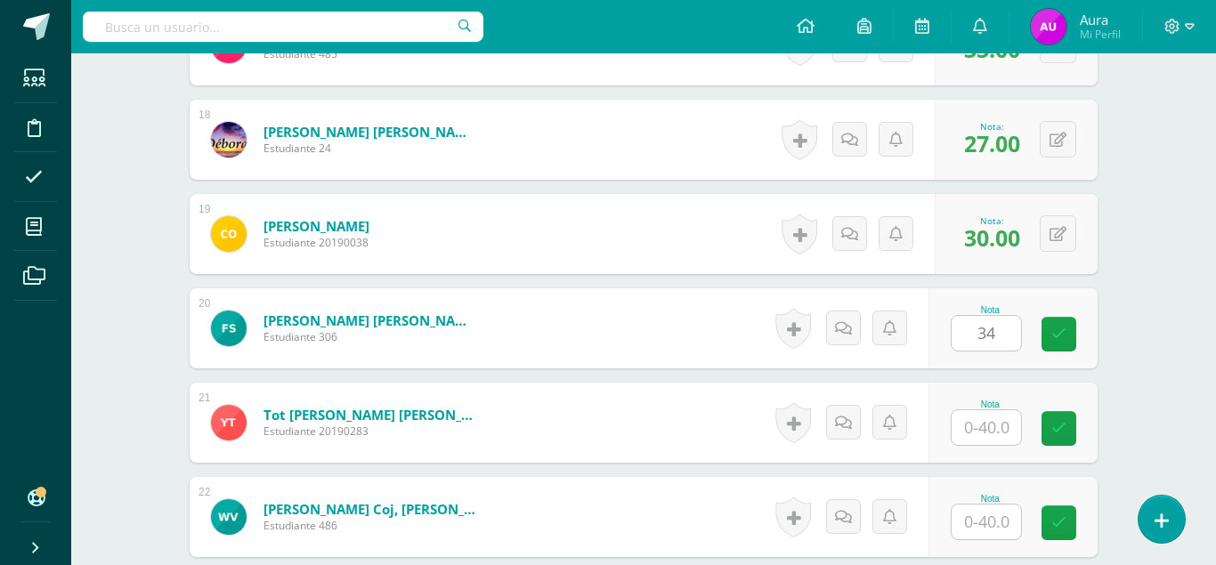
type input "34"
type input "36"
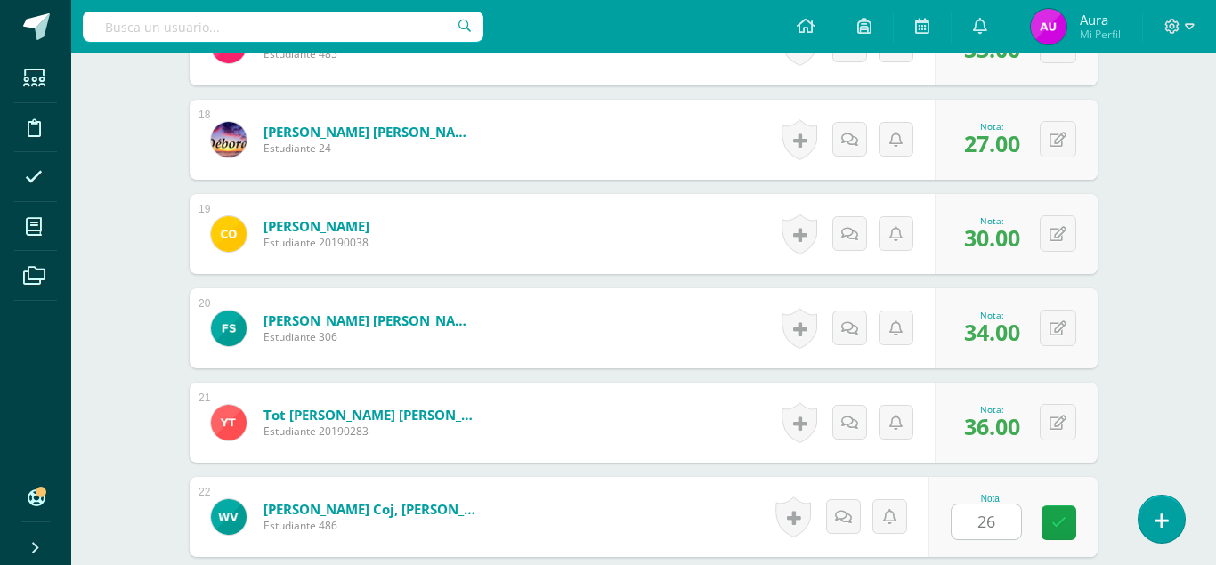
type input "26"
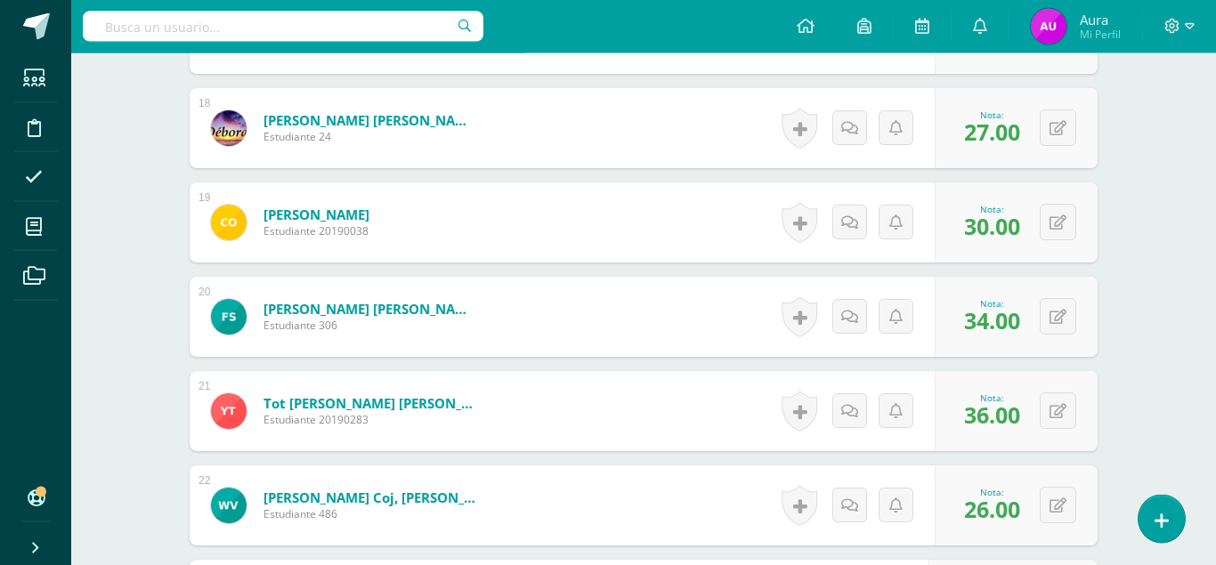
type input "36"
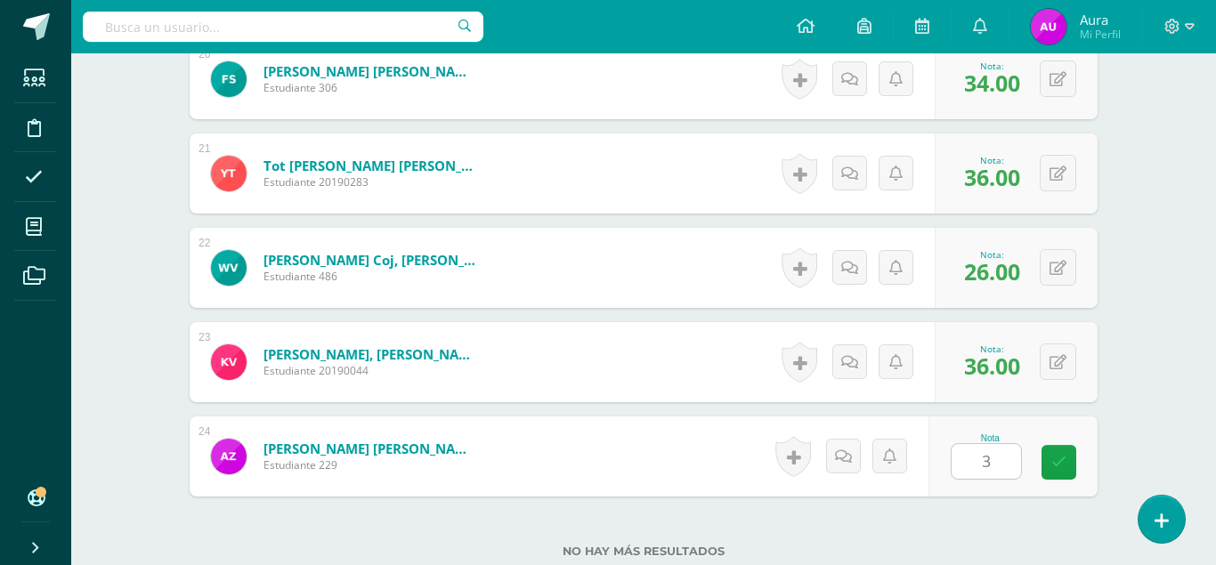
type input "33"
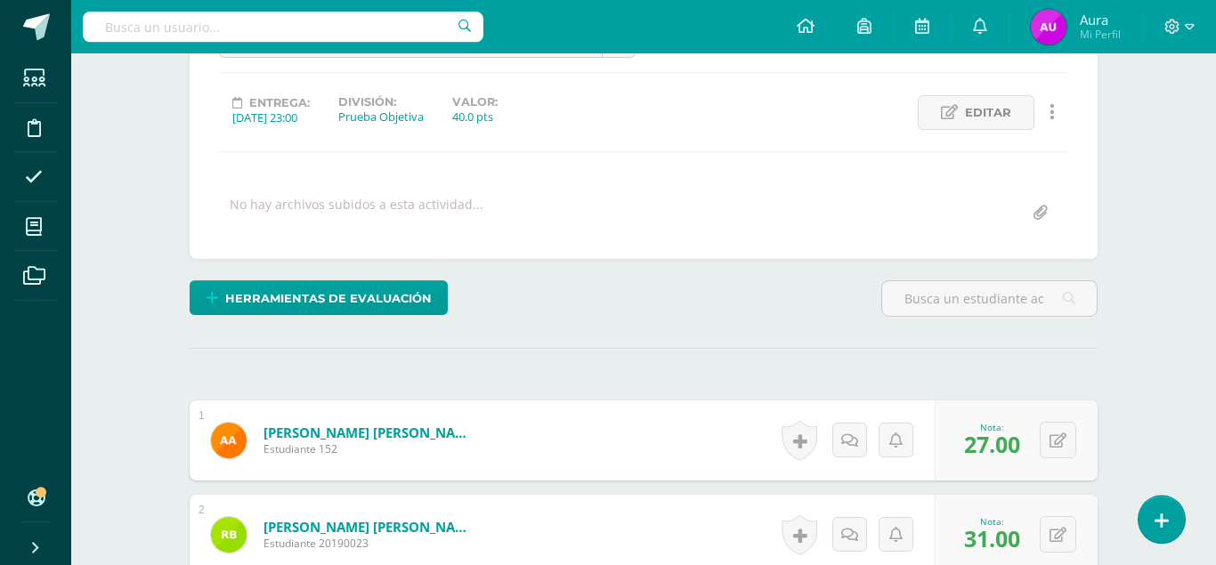
scroll to position [0, 0]
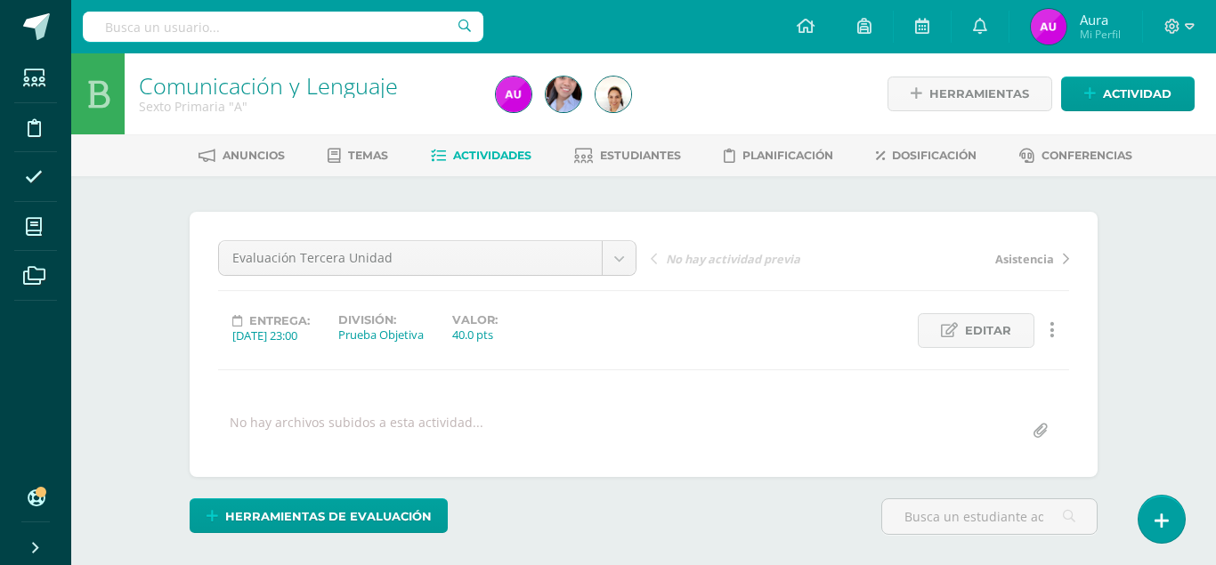
click at [483, 163] on link "Actividades" at bounding box center [481, 156] width 101 height 28
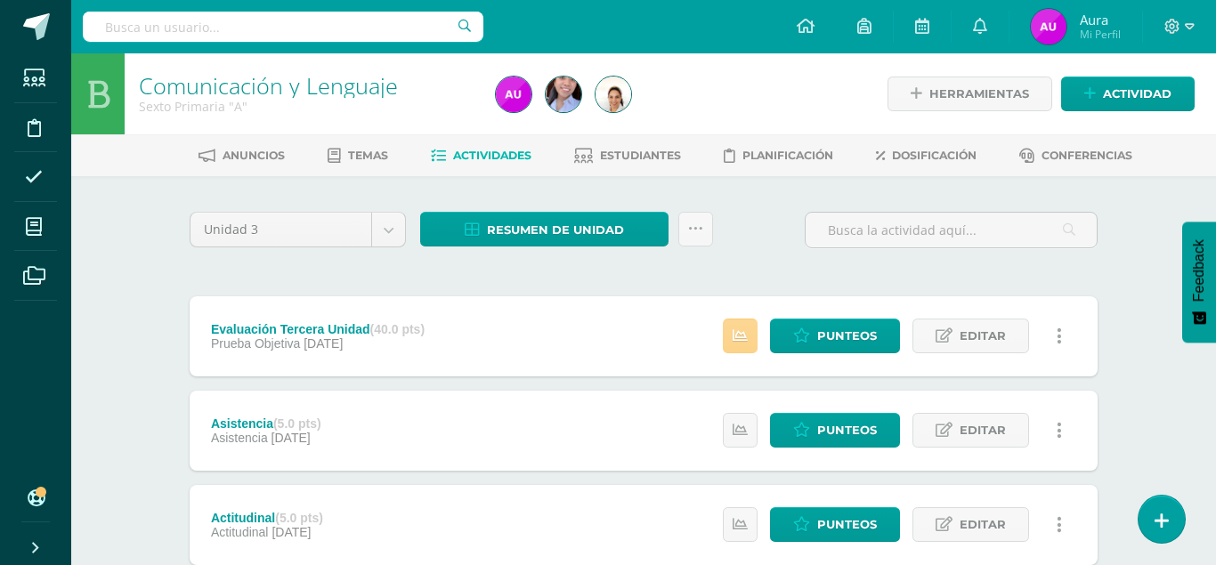
click at [739, 329] on icon at bounding box center [740, 336] width 15 height 15
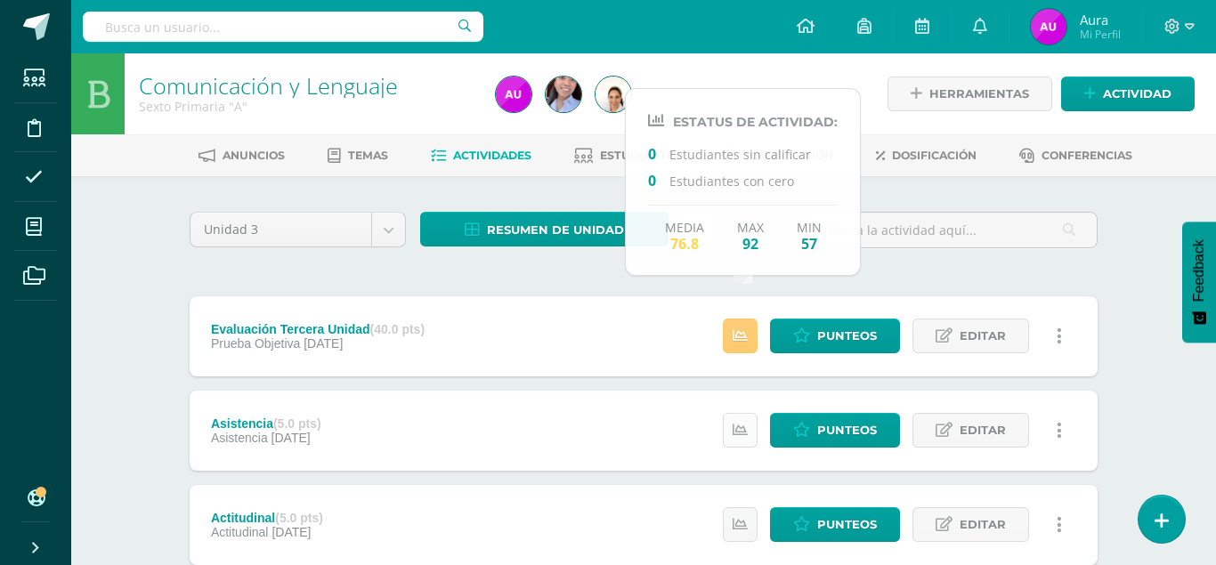
click at [740, 413] on link at bounding box center [740, 430] width 35 height 35
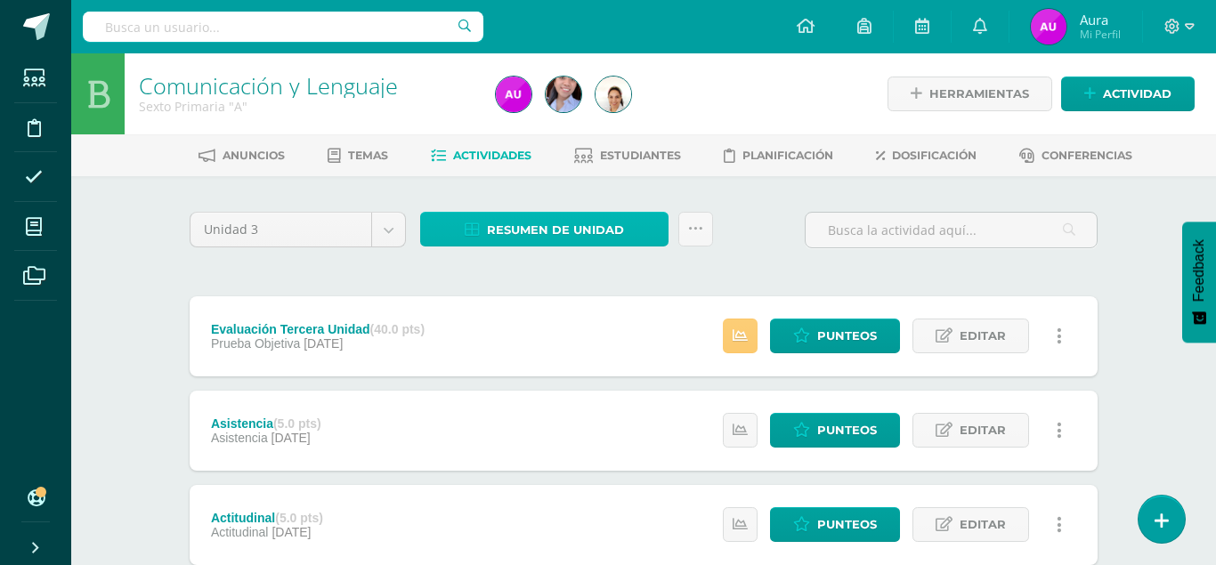
click at [522, 213] on link "Resumen de unidad" at bounding box center [544, 229] width 248 height 35
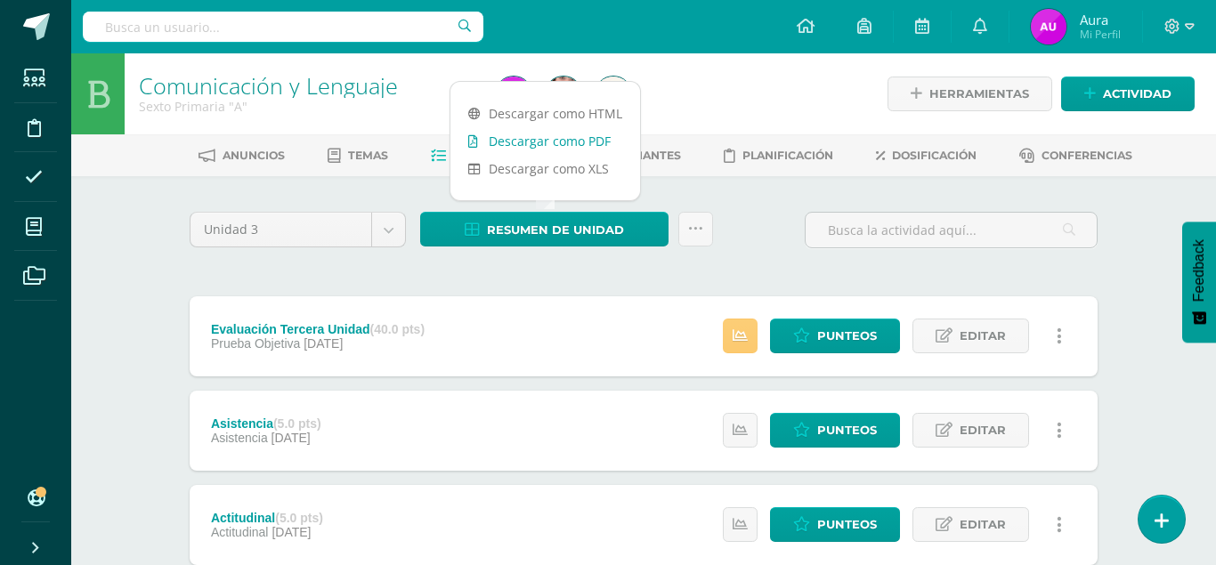
click at [537, 137] on link "Descargar como PDF" at bounding box center [546, 141] width 190 height 28
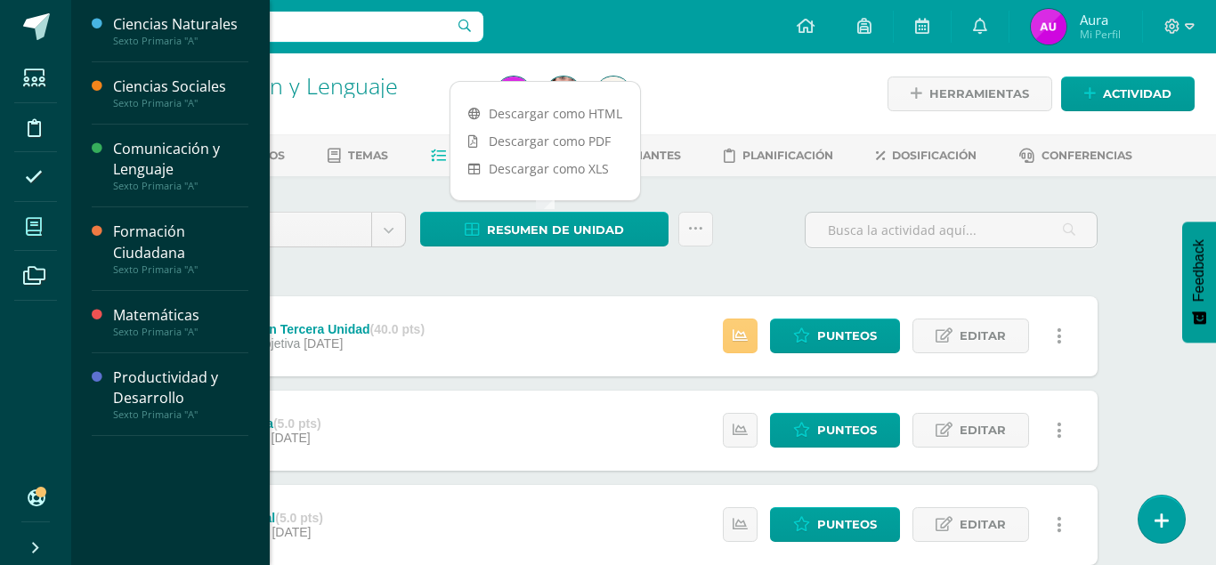
click at [40, 232] on icon at bounding box center [34, 227] width 16 height 18
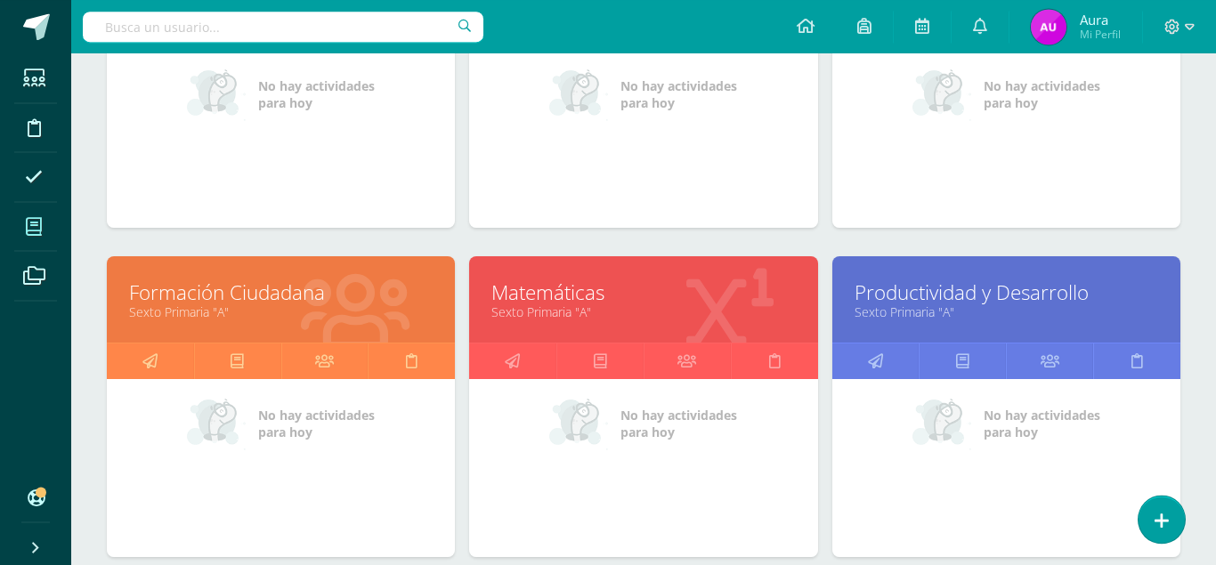
scroll to position [410, 0]
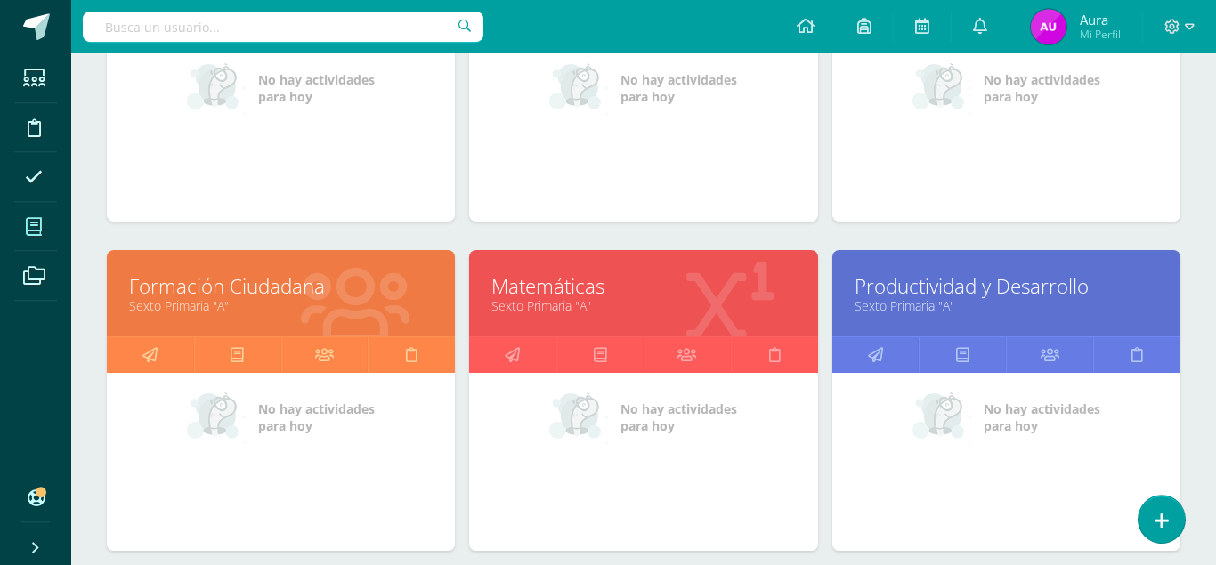
click at [565, 264] on div "Matemáticas Sexto Primaria "A"" at bounding box center [643, 293] width 348 height 86
click at [565, 272] on link "Matemáticas" at bounding box center [644, 286] width 304 height 28
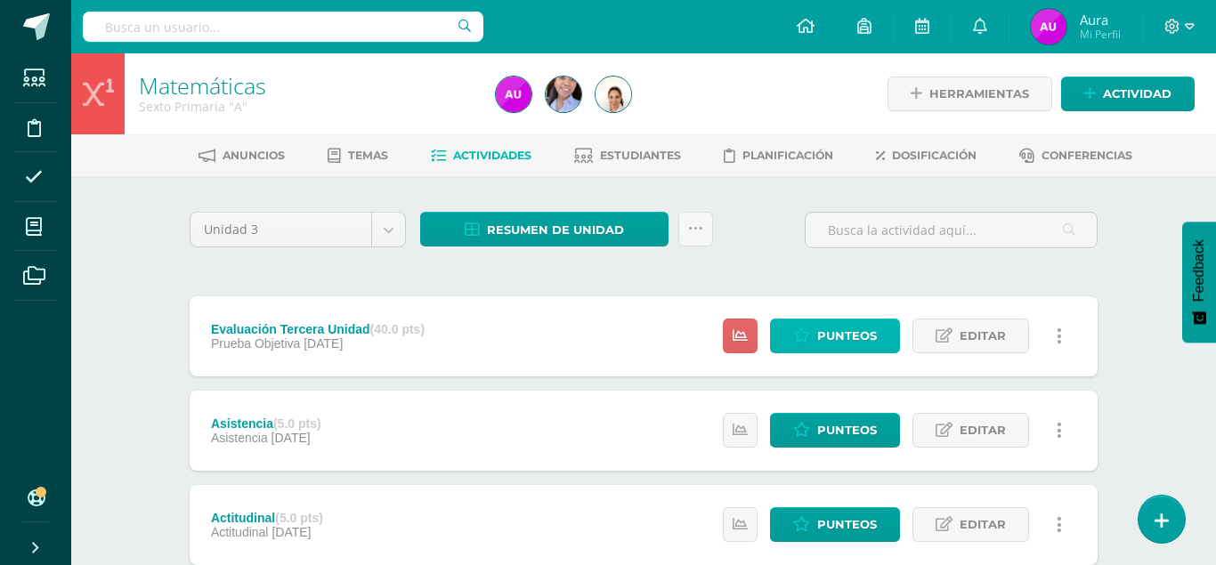
click at [803, 329] on icon at bounding box center [801, 336] width 17 height 15
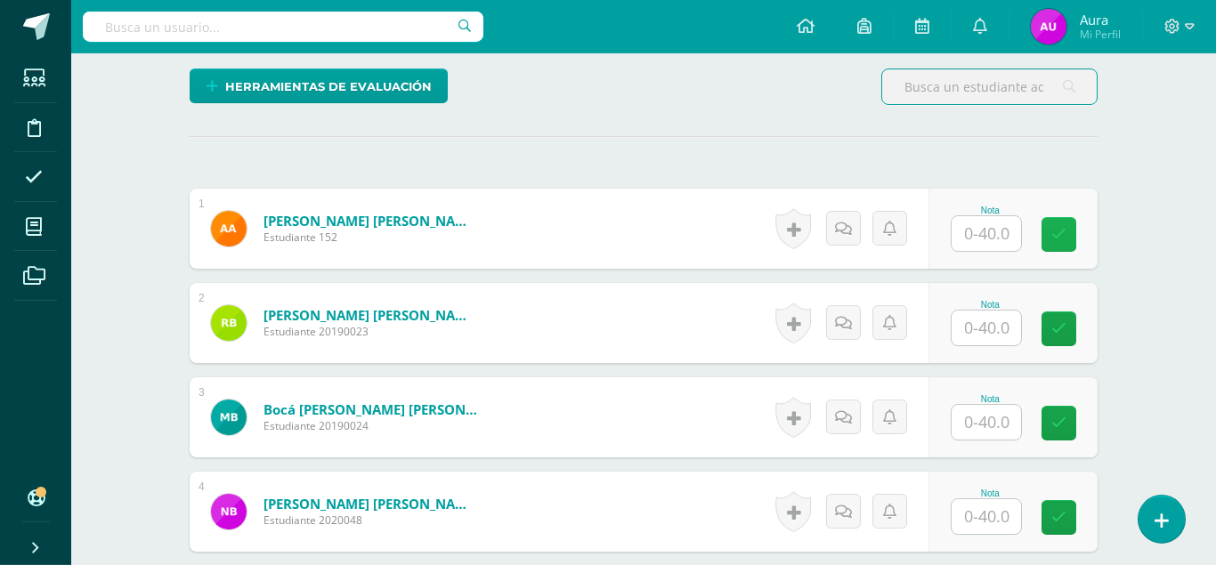
scroll to position [431, 0]
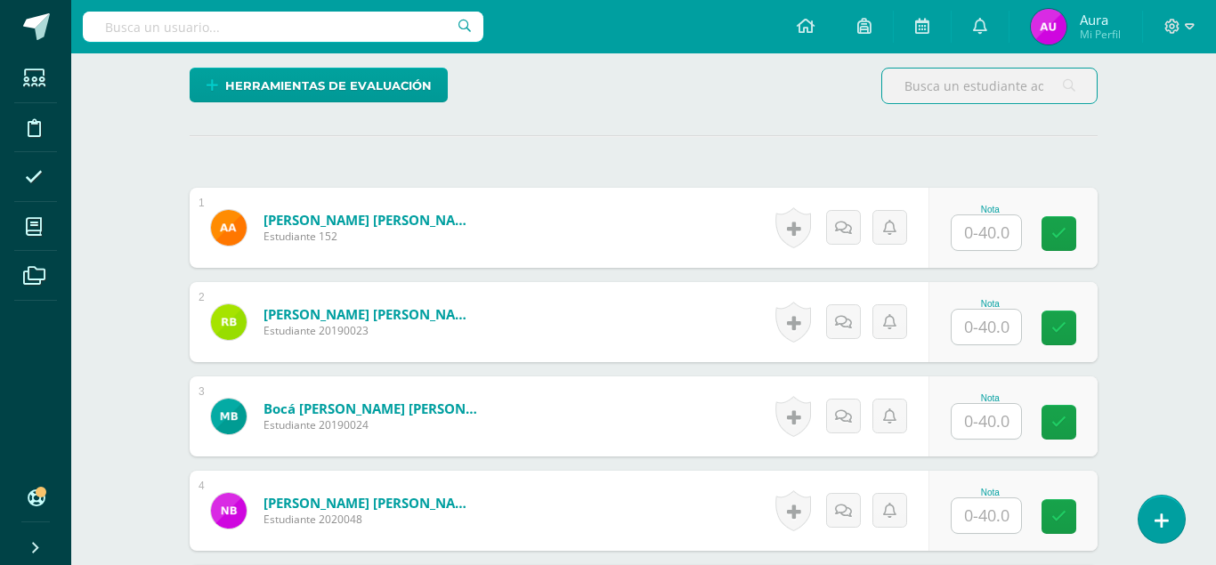
click at [993, 215] on input "text" at bounding box center [986, 232] width 69 height 35
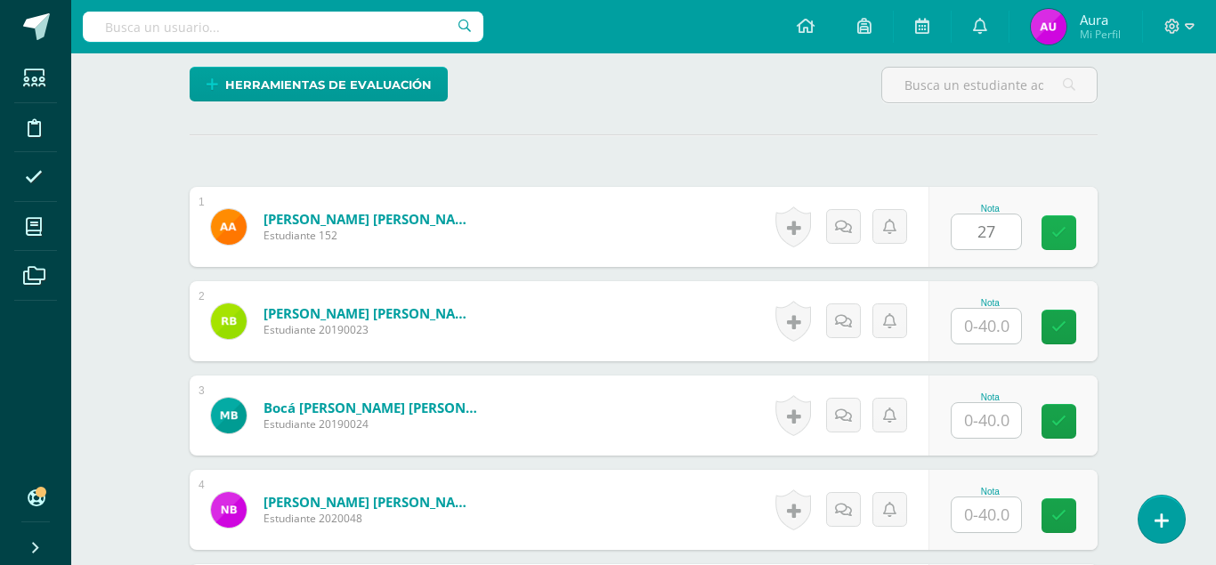
type input "27"
type input "37"
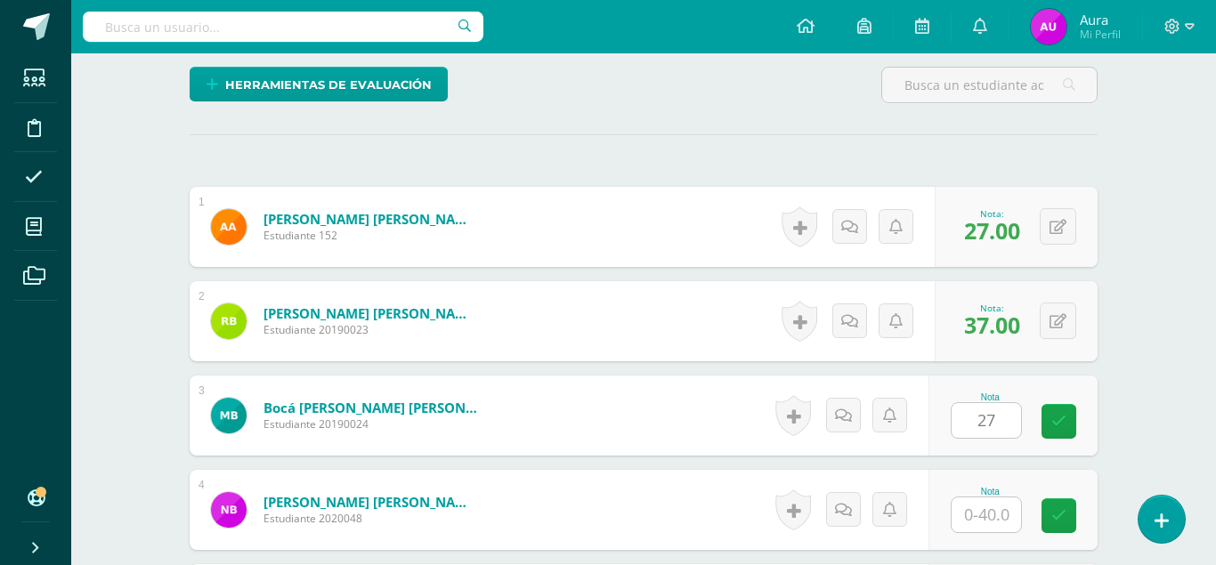
type input "27"
type input "37"
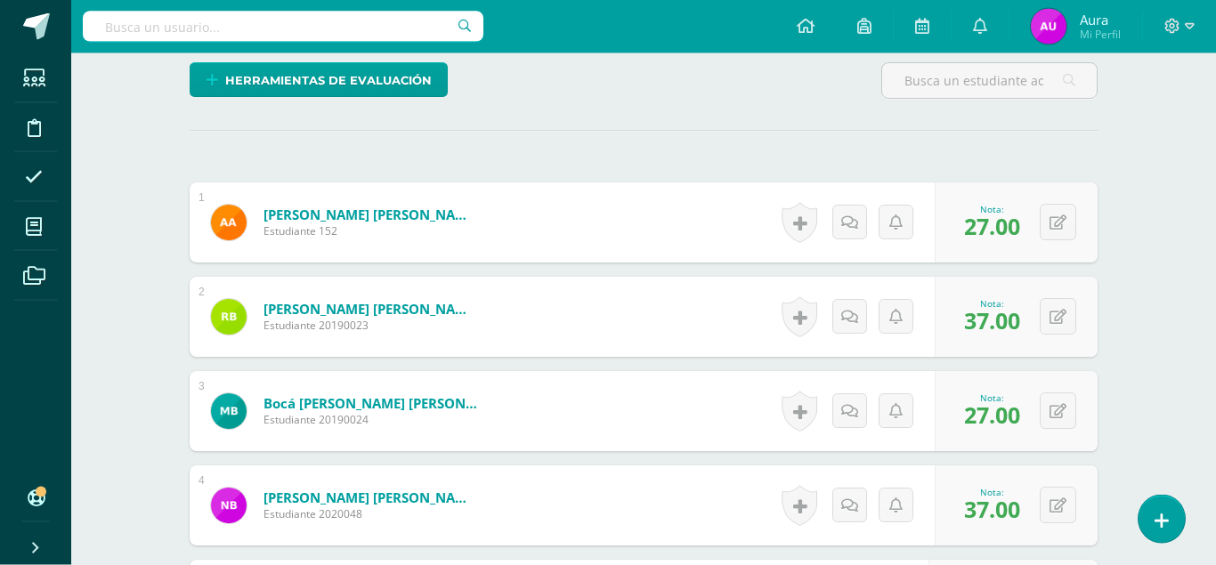
type input "23"
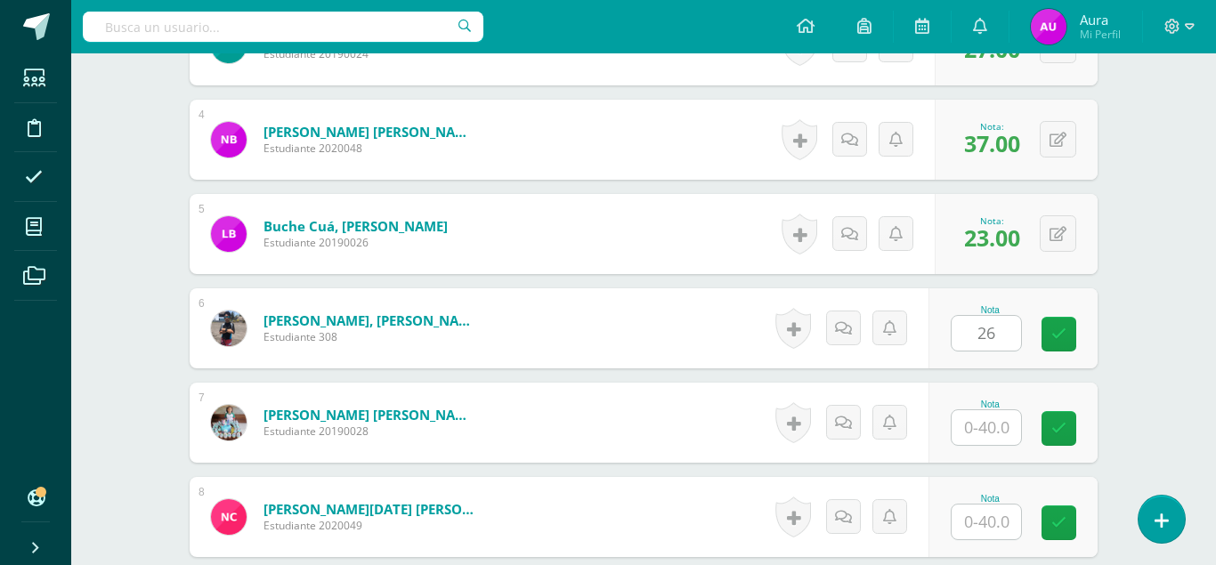
type input "26"
type input "37"
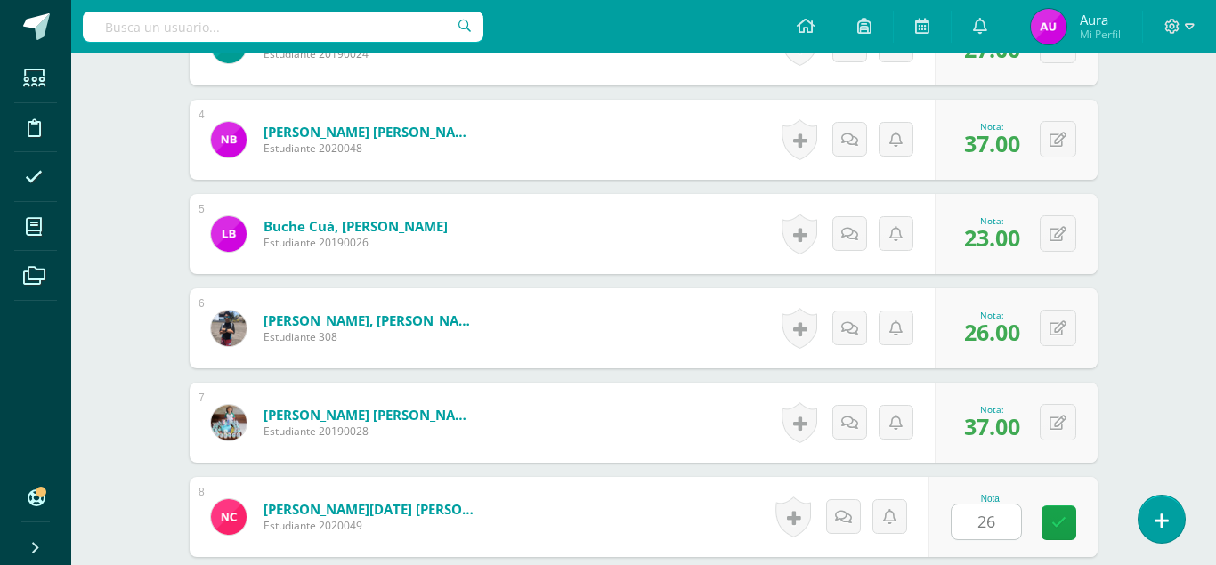
type input "26"
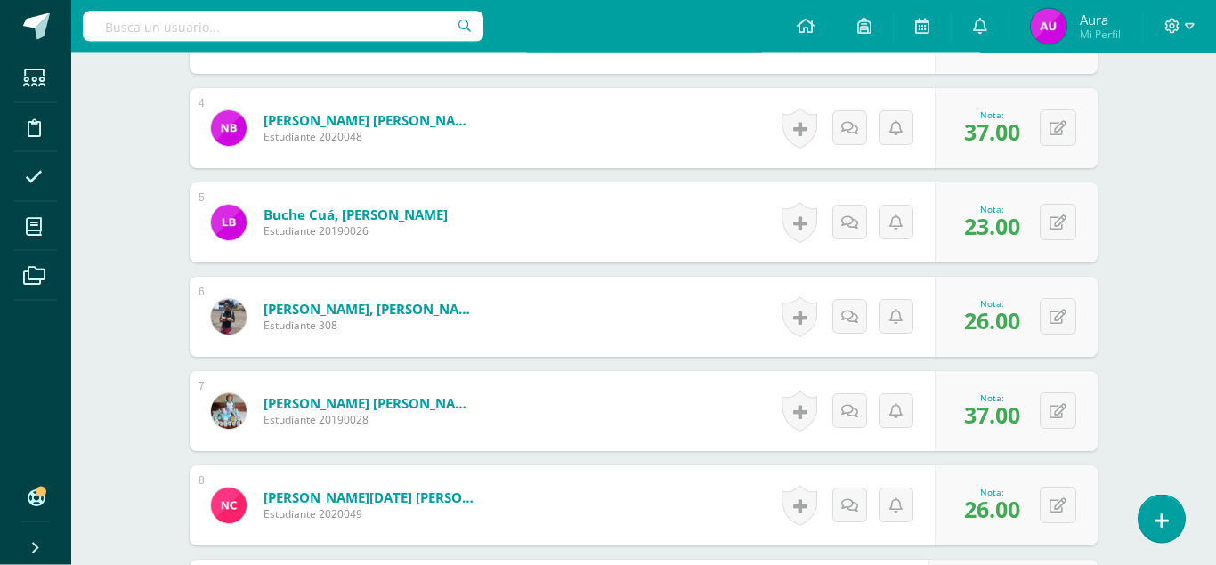
type input "34"
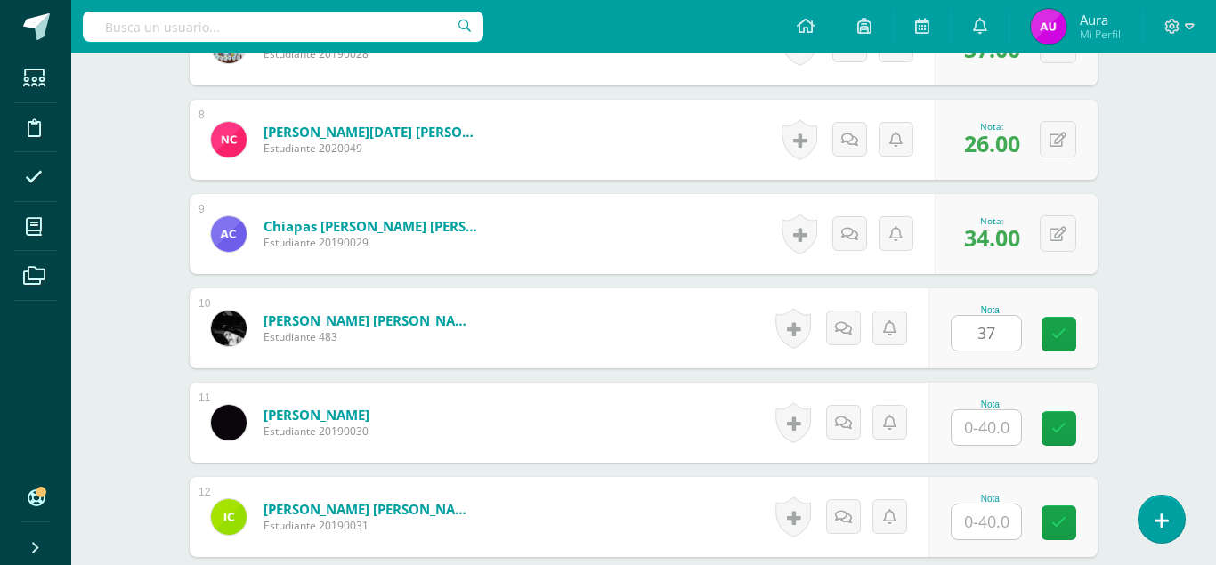
type input "37"
type input "39"
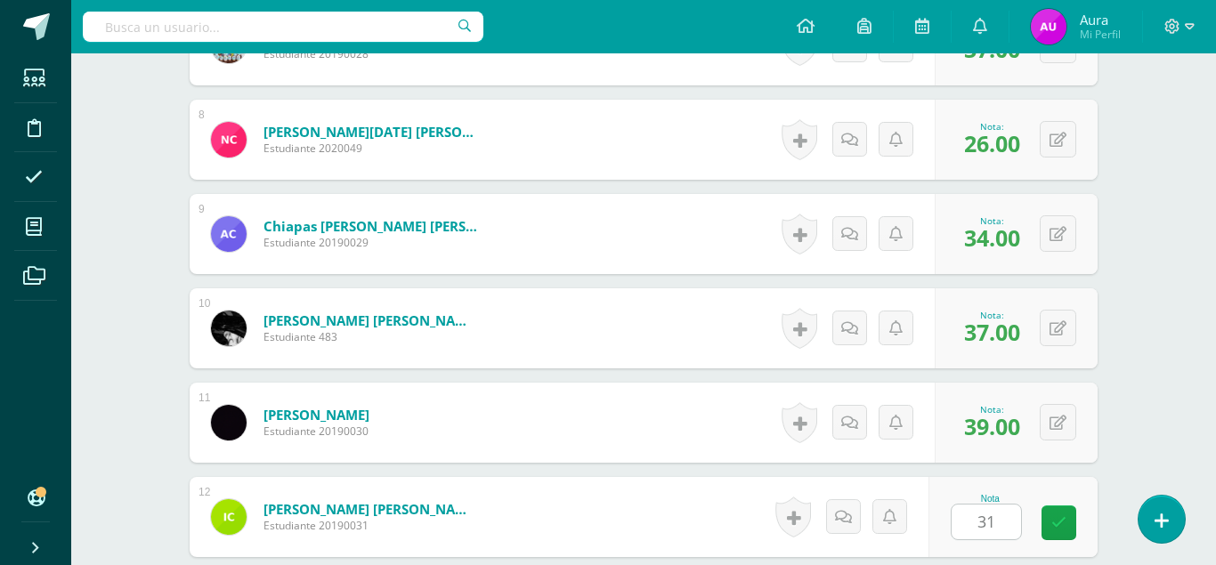
type input "31"
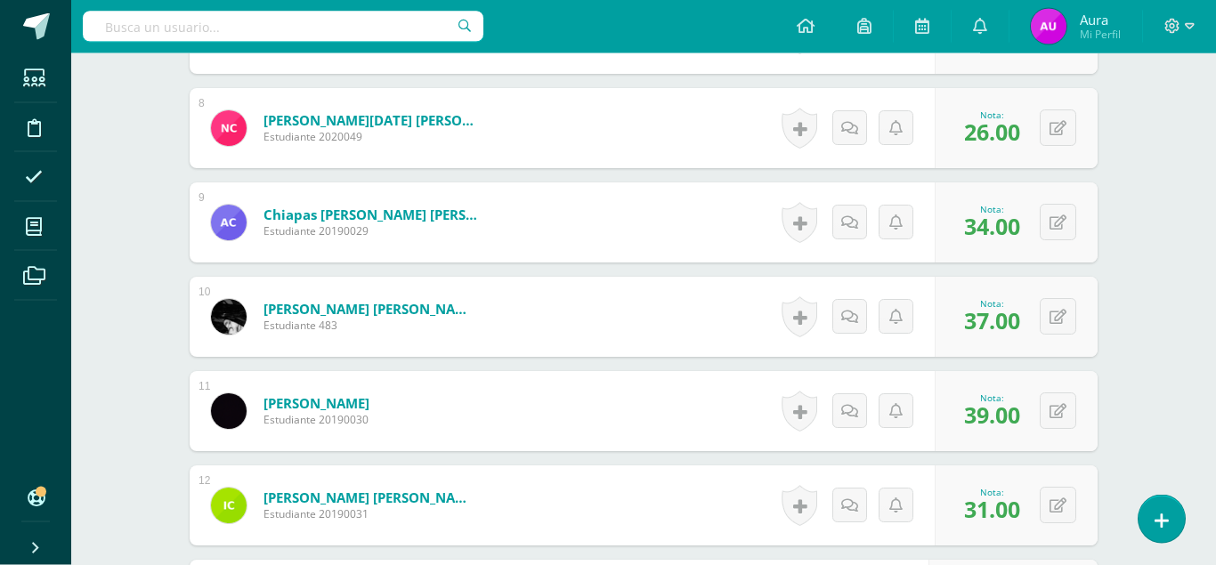
type input "33"
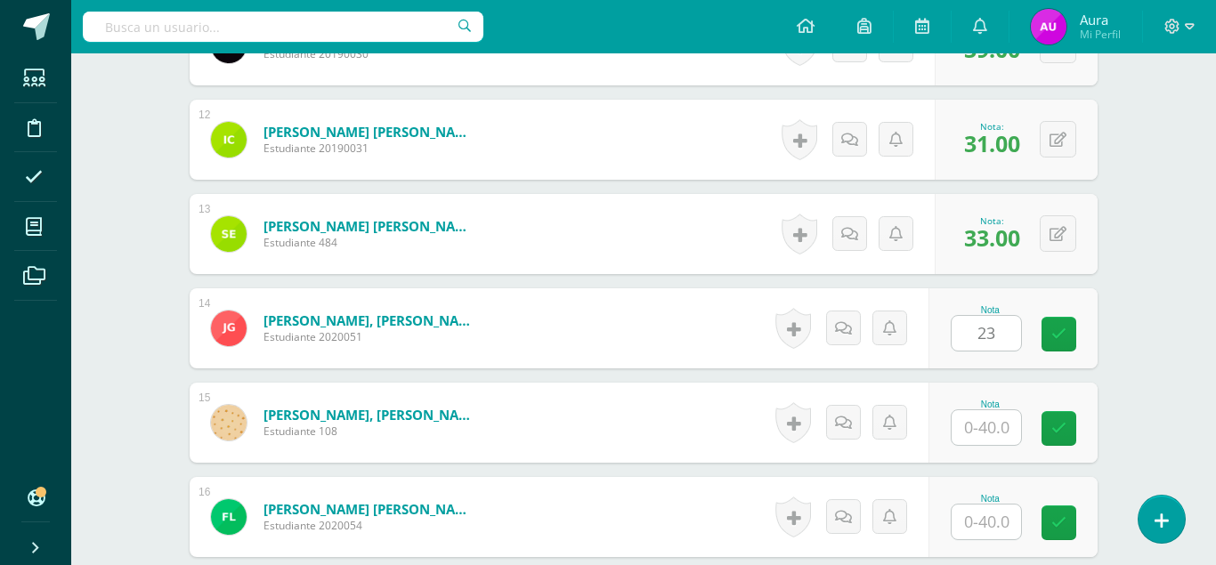
type input "23"
type input "37"
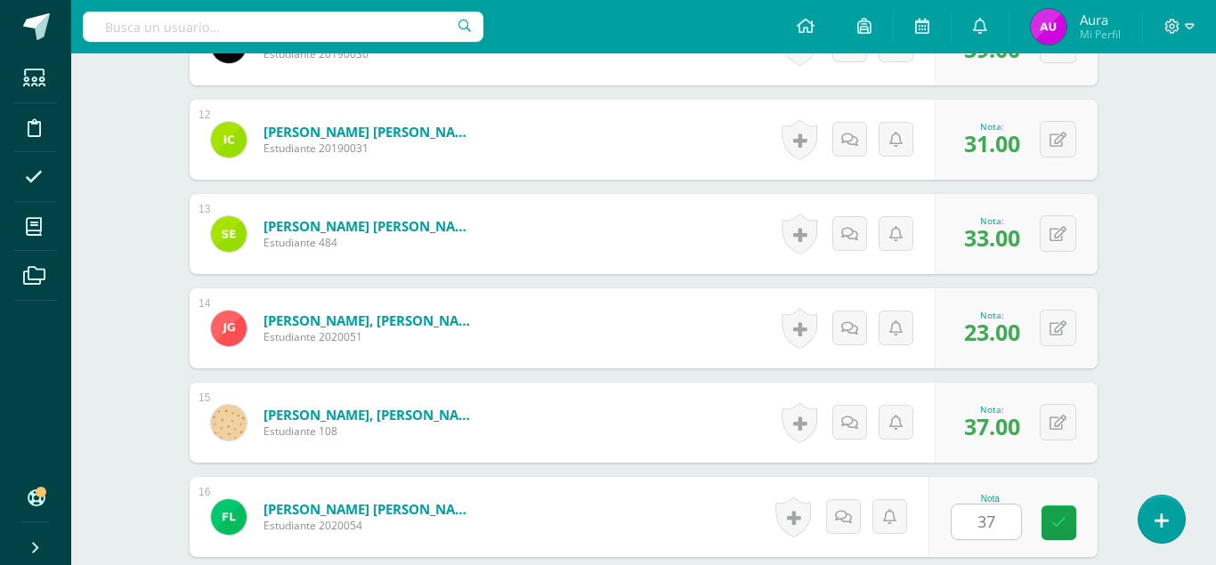
type input "37"
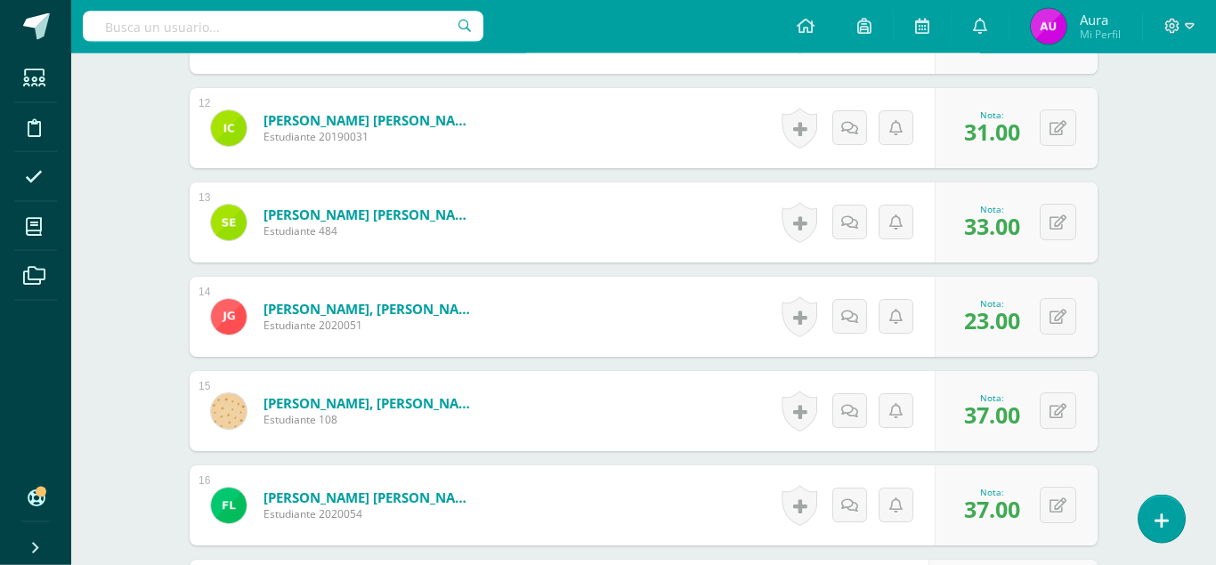
type input "24"
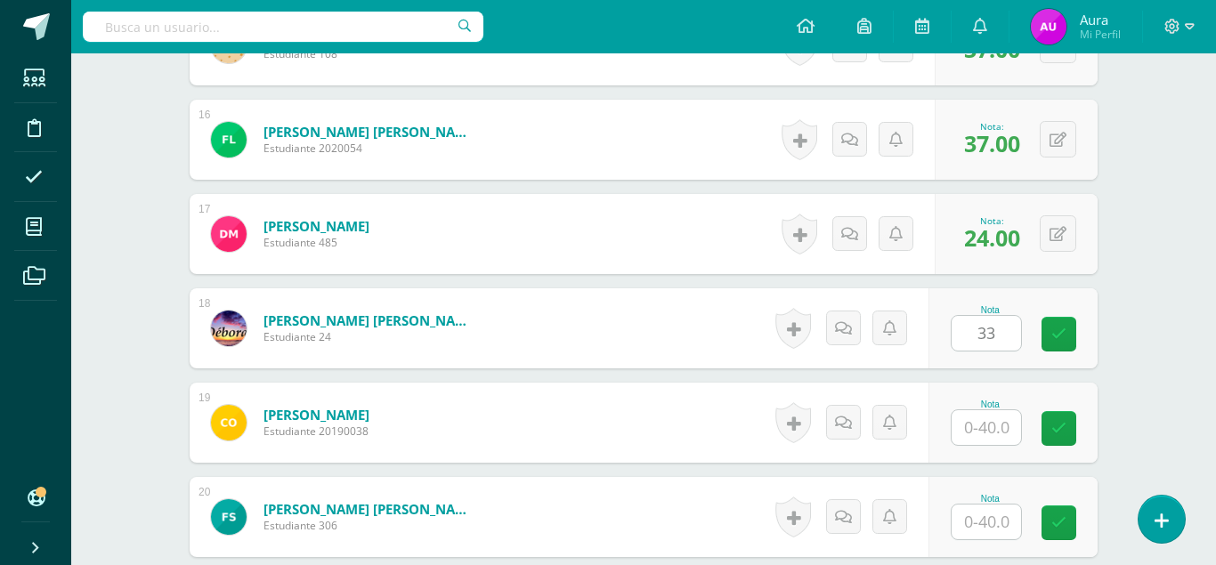
type input "33"
type input "31"
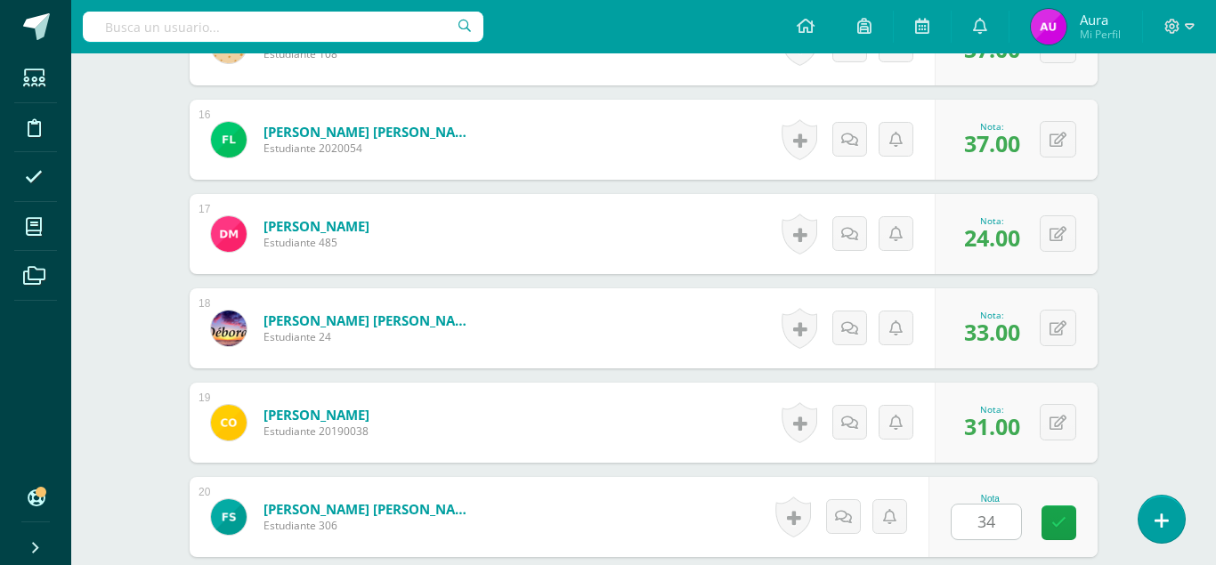
type input "34"
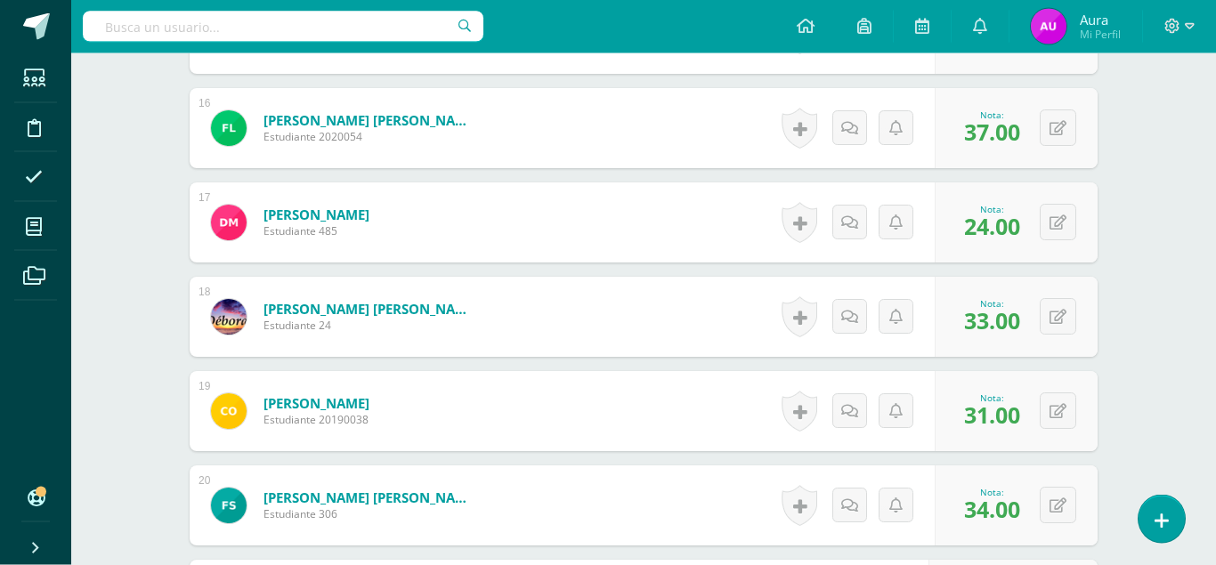
type input "33"
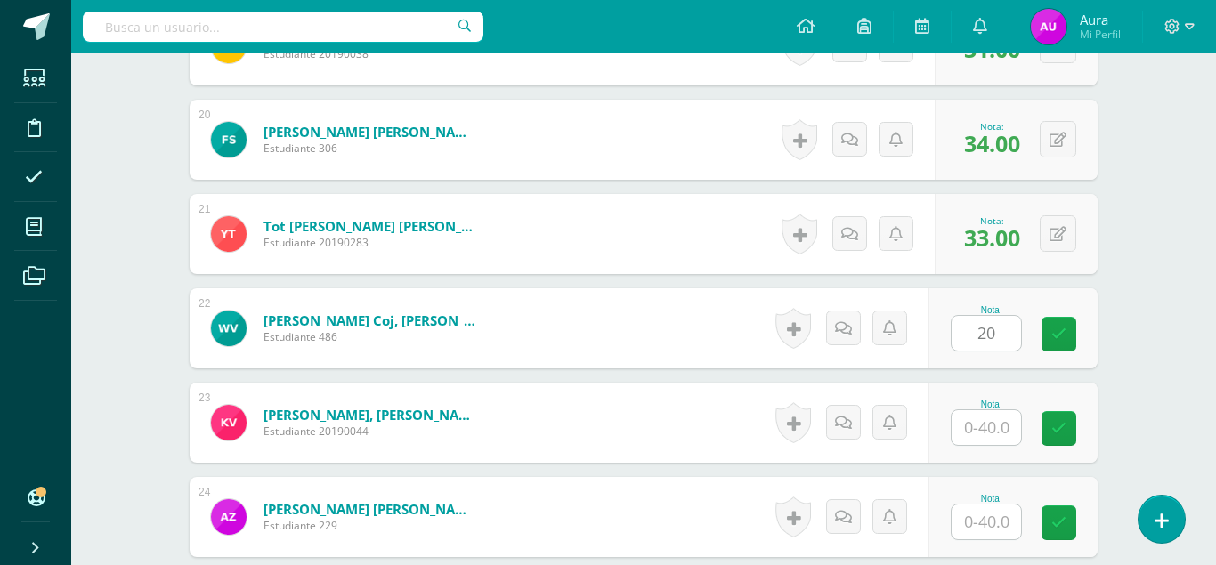
type input "20"
type input "34"
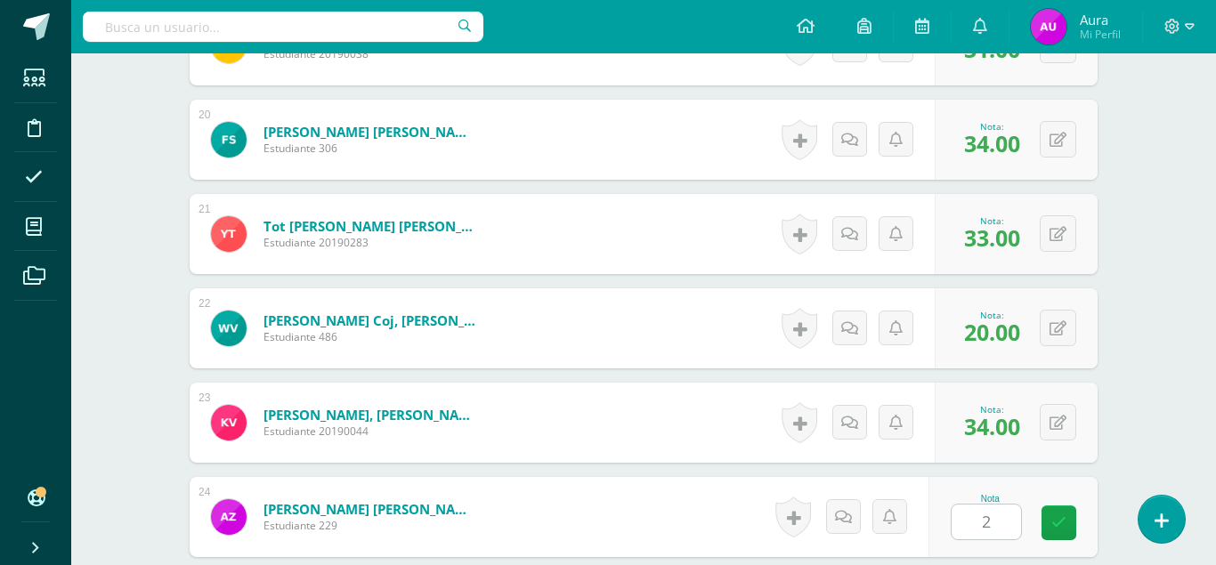
type input "21"
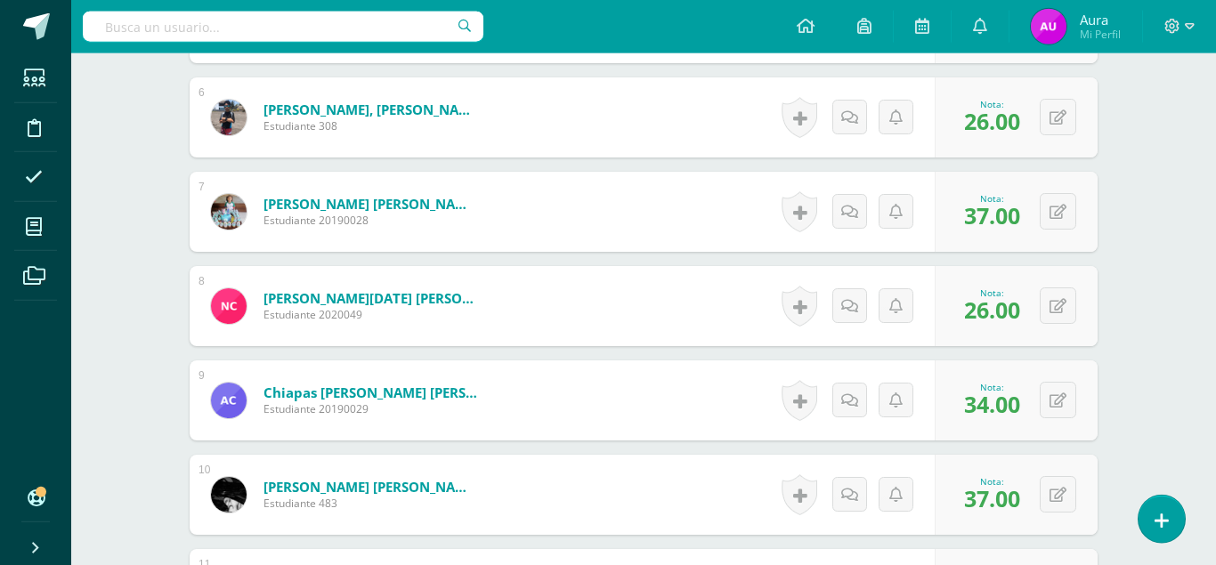
scroll to position [0, 0]
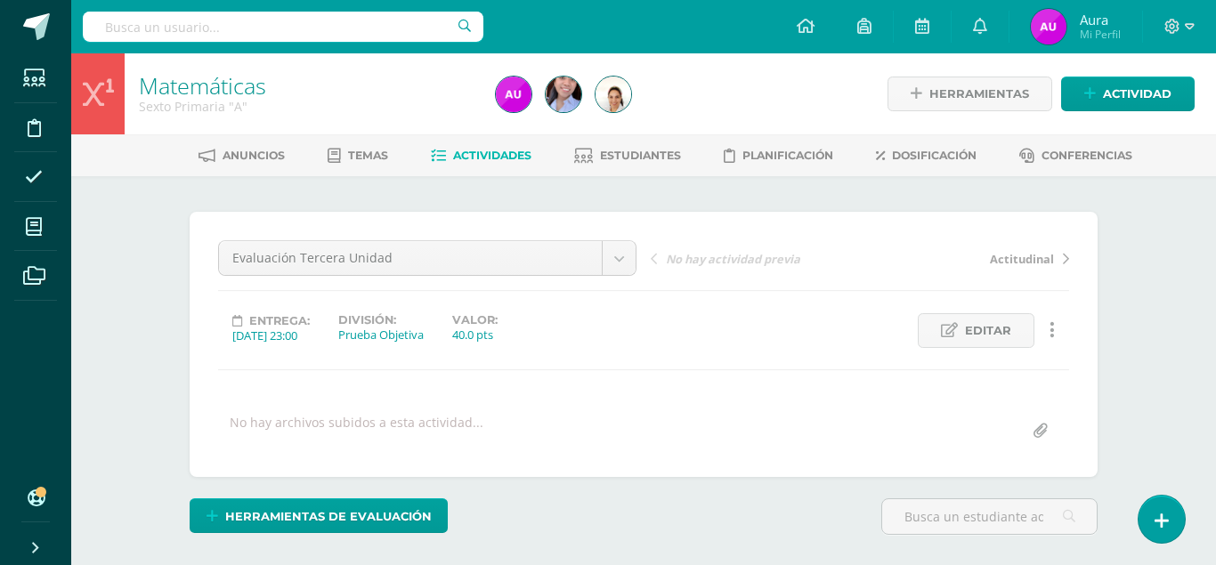
click at [508, 145] on link "Actividades" at bounding box center [481, 156] width 101 height 28
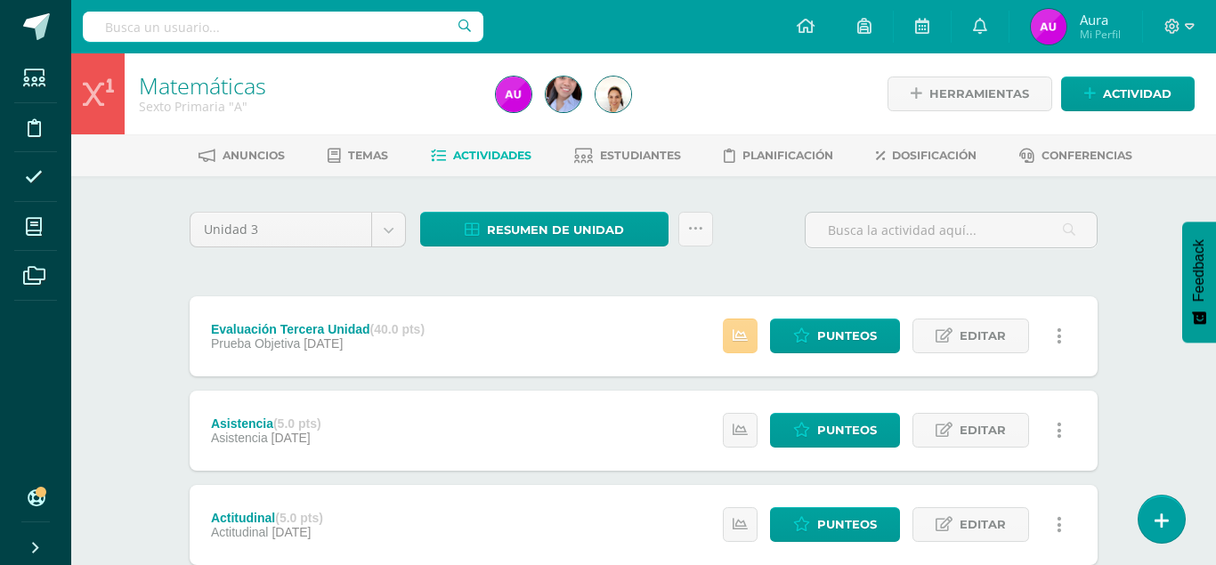
click at [736, 329] on icon at bounding box center [740, 336] width 15 height 15
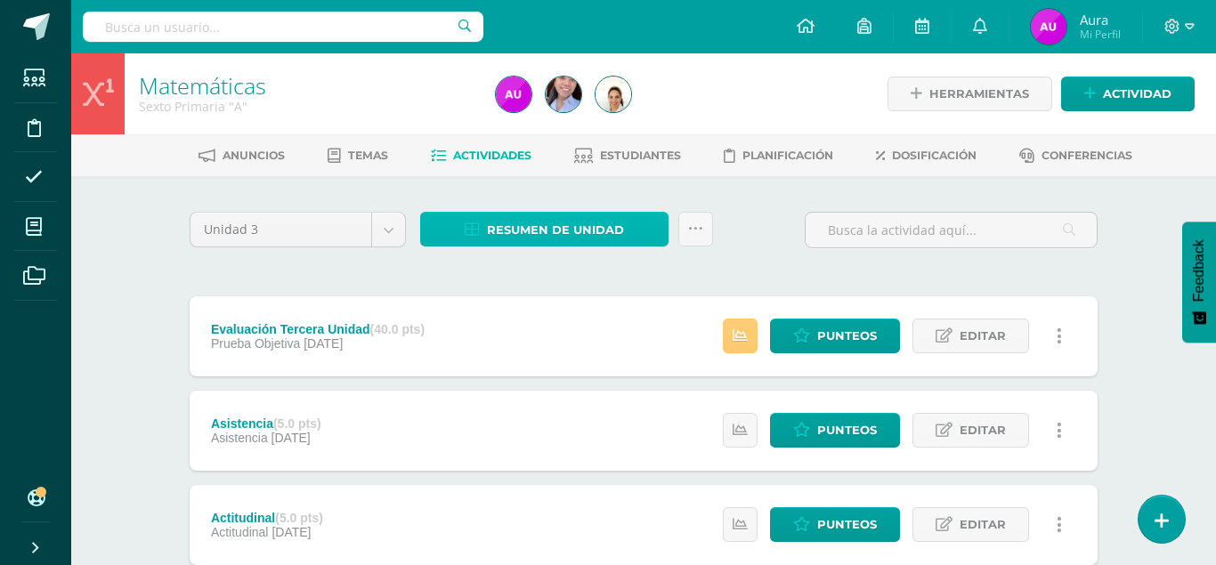
click at [511, 244] on span "Resumen de unidad" at bounding box center [555, 230] width 137 height 33
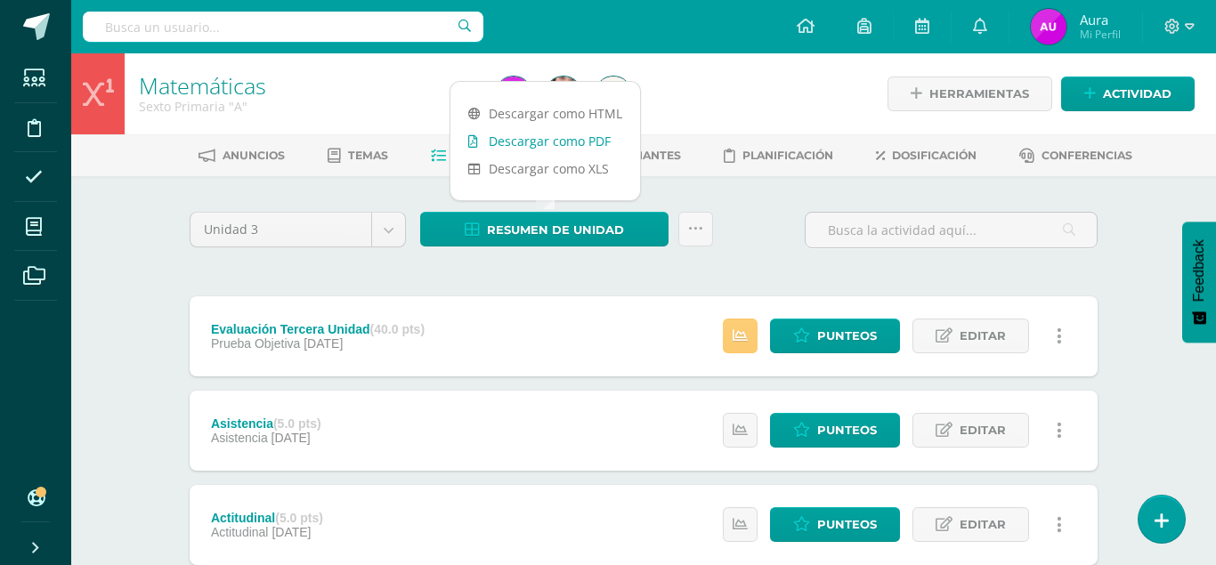
click at [551, 139] on link "Descargar como PDF" at bounding box center [546, 141] width 190 height 28
